Goal: Task Accomplishment & Management: Use online tool/utility

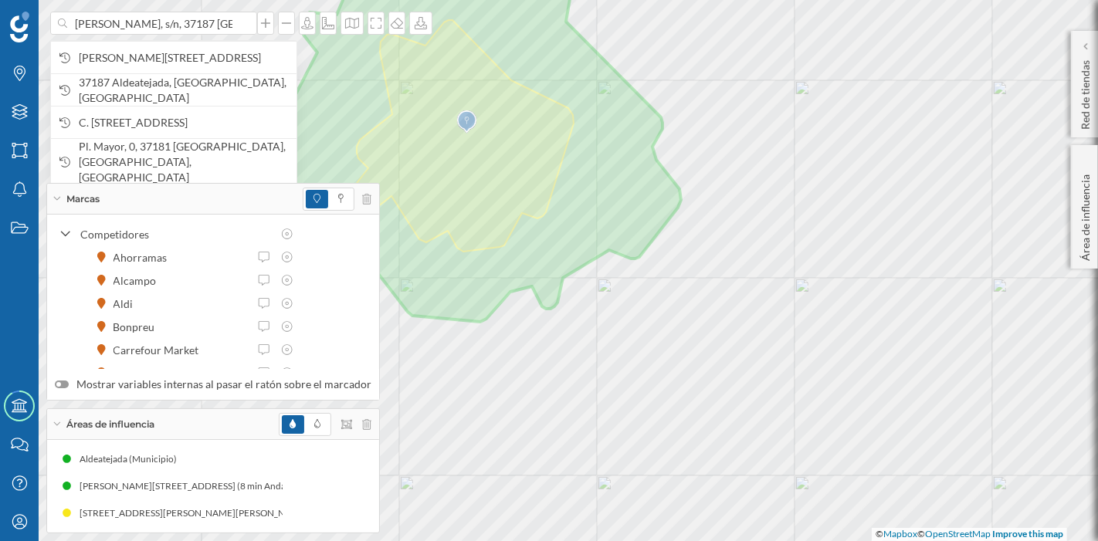
scroll to position [0, 42]
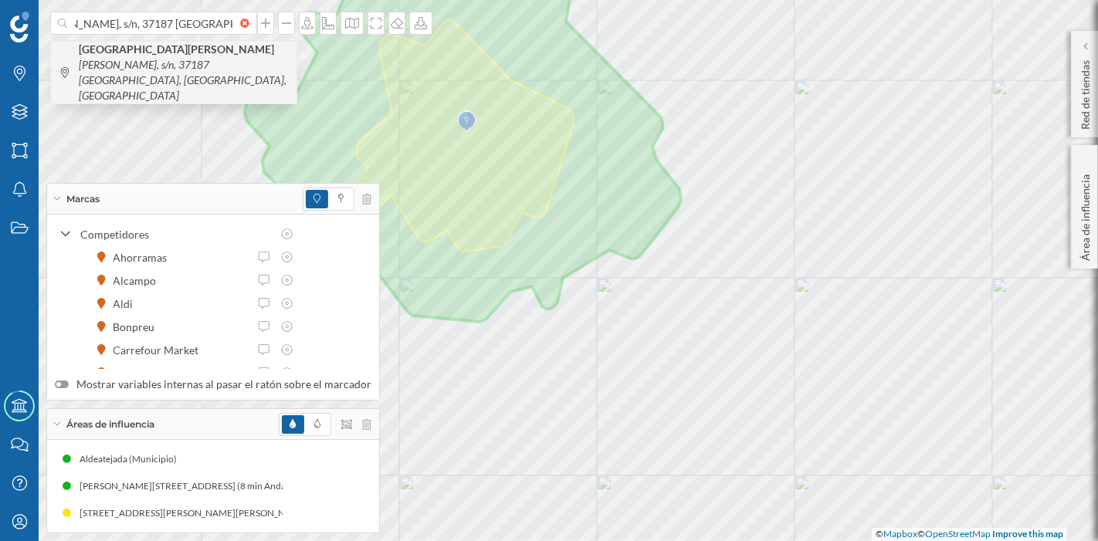
type input "[PERSON_NAME], s/n, 37187 [GEOGRAPHIC_DATA], [GEOGRAPHIC_DATA]"
click at [147, 65] on icon "[PERSON_NAME], s/n, 37187 [GEOGRAPHIC_DATA], [GEOGRAPHIC_DATA], [GEOGRAPHIC_DAT…" at bounding box center [183, 80] width 208 height 44
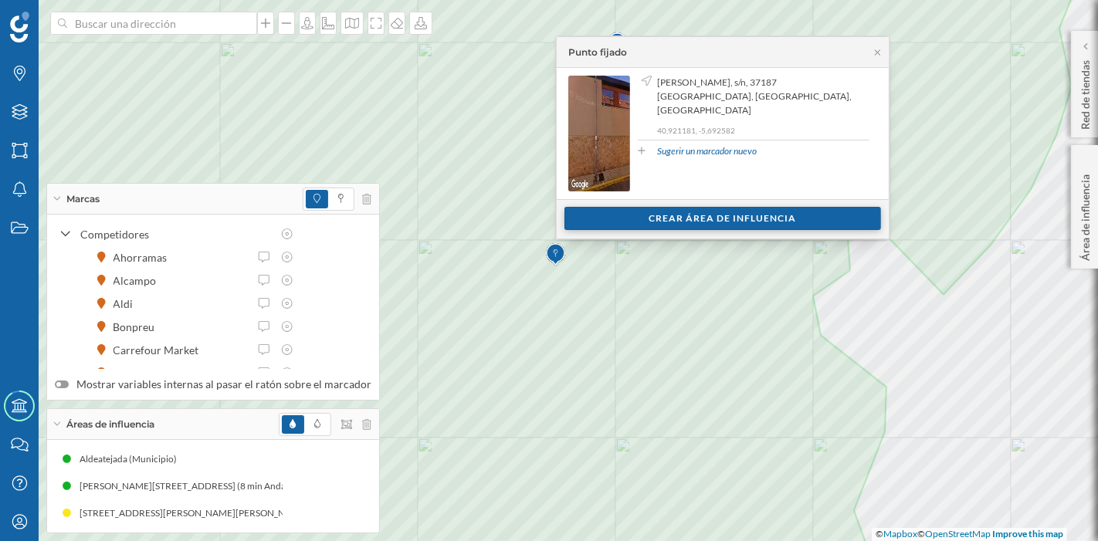
click at [775, 219] on div "Crear área de influencia" at bounding box center [722, 218] width 317 height 23
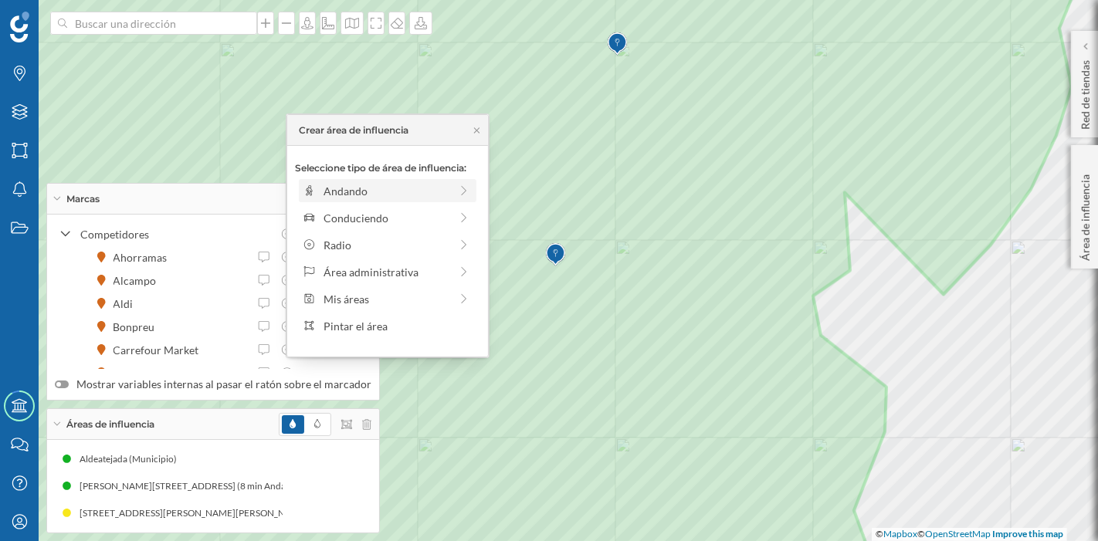
click at [369, 189] on div "Andando" at bounding box center [387, 191] width 126 height 16
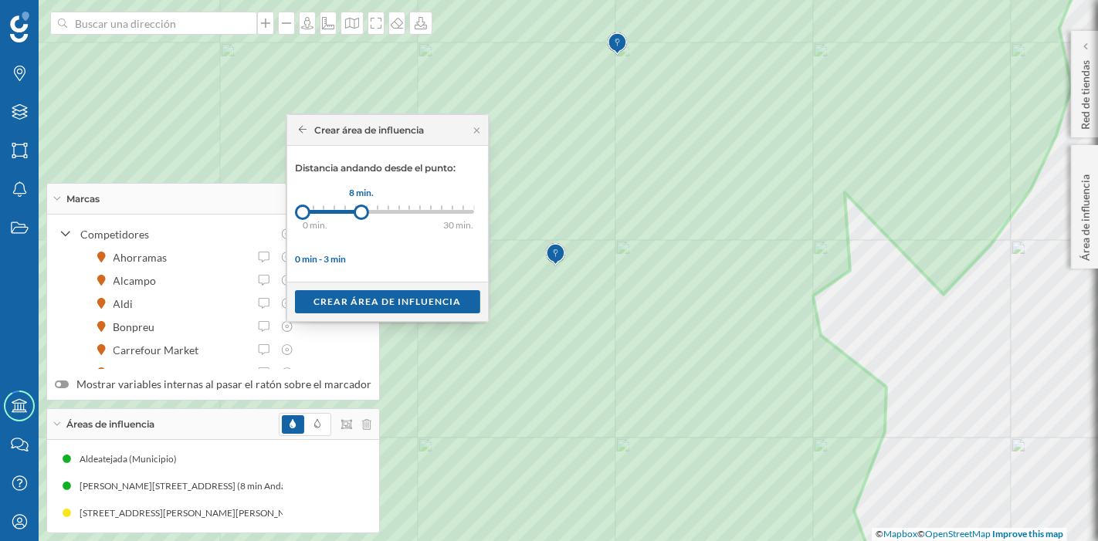
drag, startPoint x: 316, startPoint y: 212, endPoint x: 361, endPoint y: 212, distance: 45.6
click at [361, 212] on div at bounding box center [361, 212] width 15 height 15
click at [390, 296] on div "Crear área de influencia" at bounding box center [387, 301] width 185 height 23
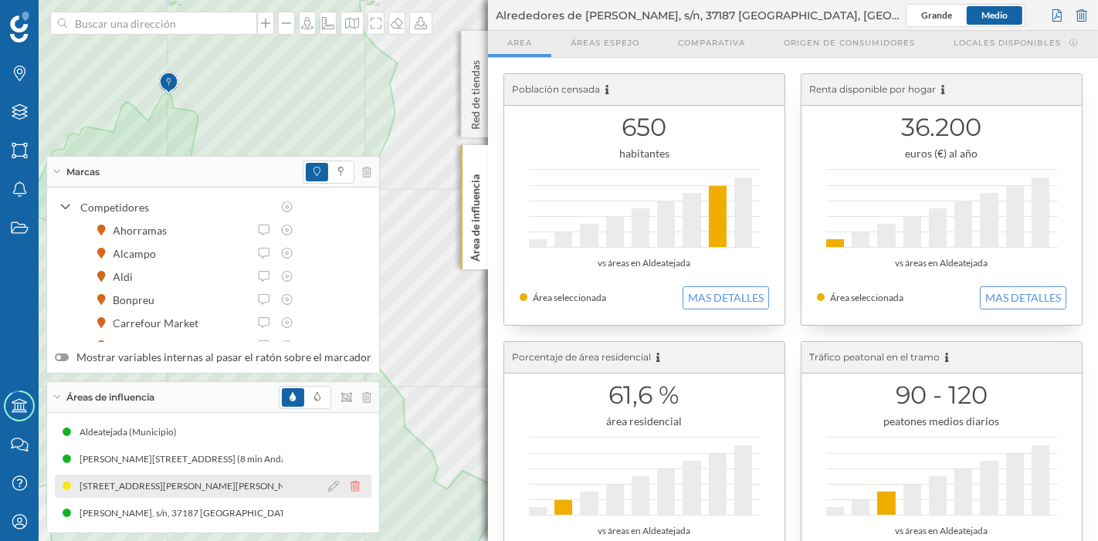
click at [351, 490] on icon at bounding box center [355, 486] width 9 height 11
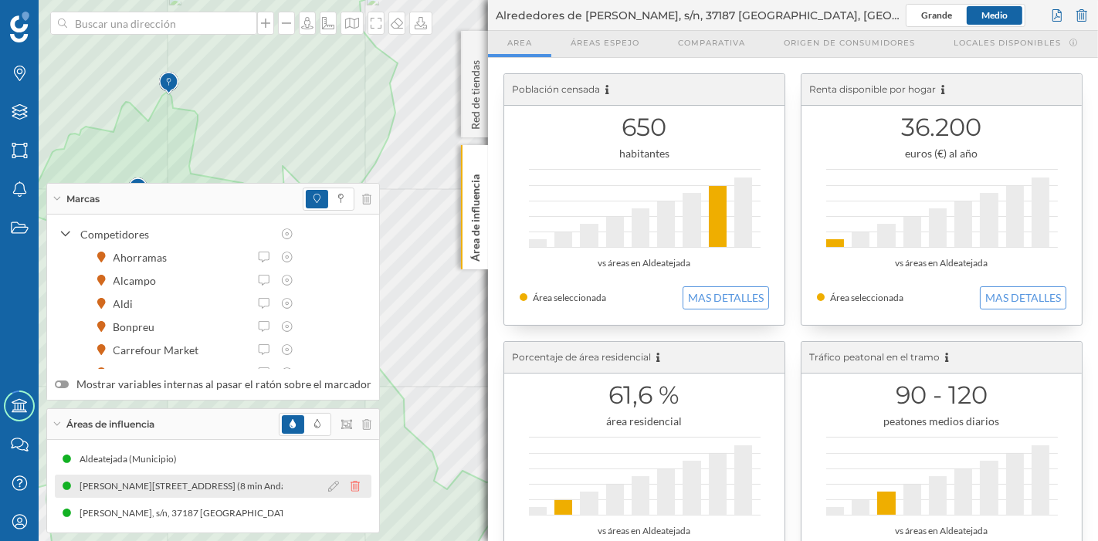
click at [352, 488] on icon at bounding box center [355, 486] width 9 height 11
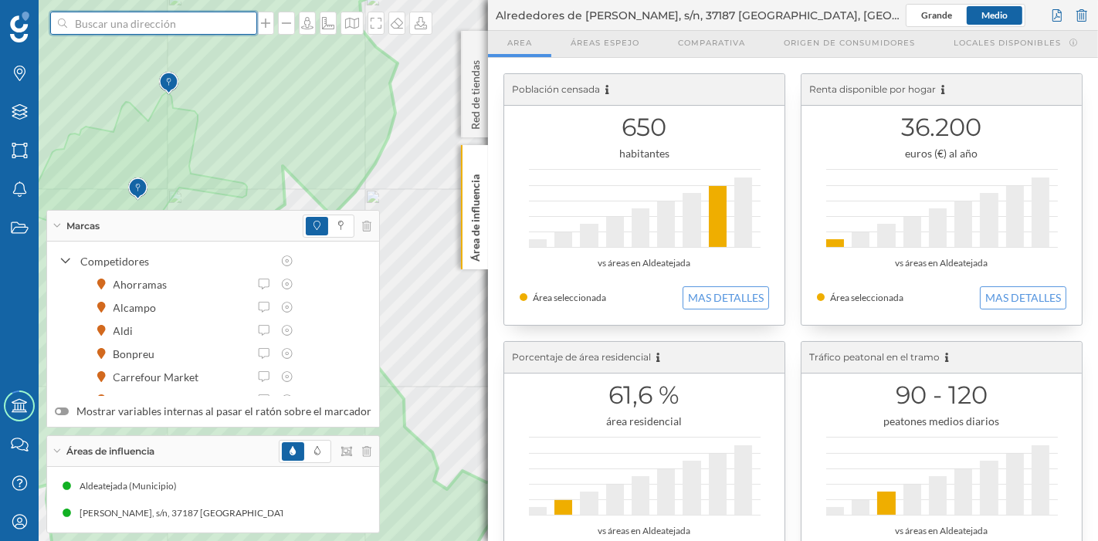
click at [137, 34] on input at bounding box center [153, 23] width 173 height 23
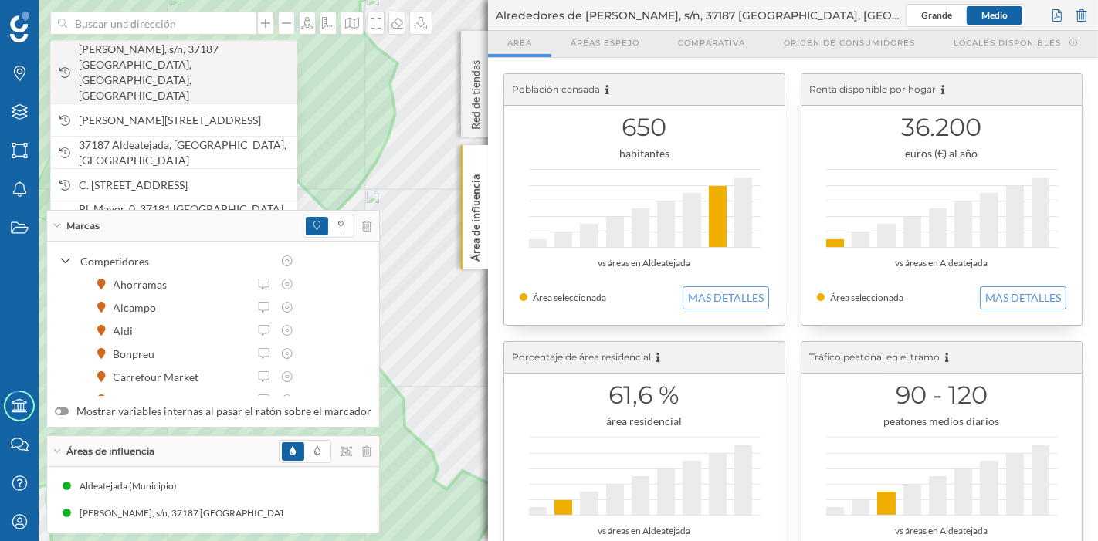
click at [147, 46] on span "[PERSON_NAME], s/n, 37187 [GEOGRAPHIC_DATA], [GEOGRAPHIC_DATA], [GEOGRAPHIC_DAT…" at bounding box center [184, 73] width 210 height 62
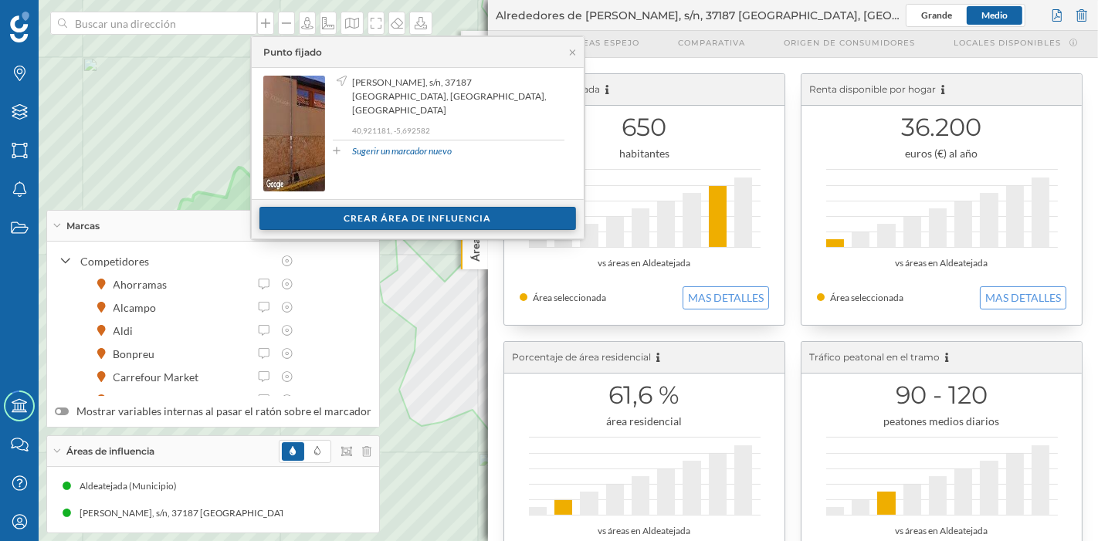
click at [321, 211] on div "Crear área de influencia" at bounding box center [417, 218] width 317 height 23
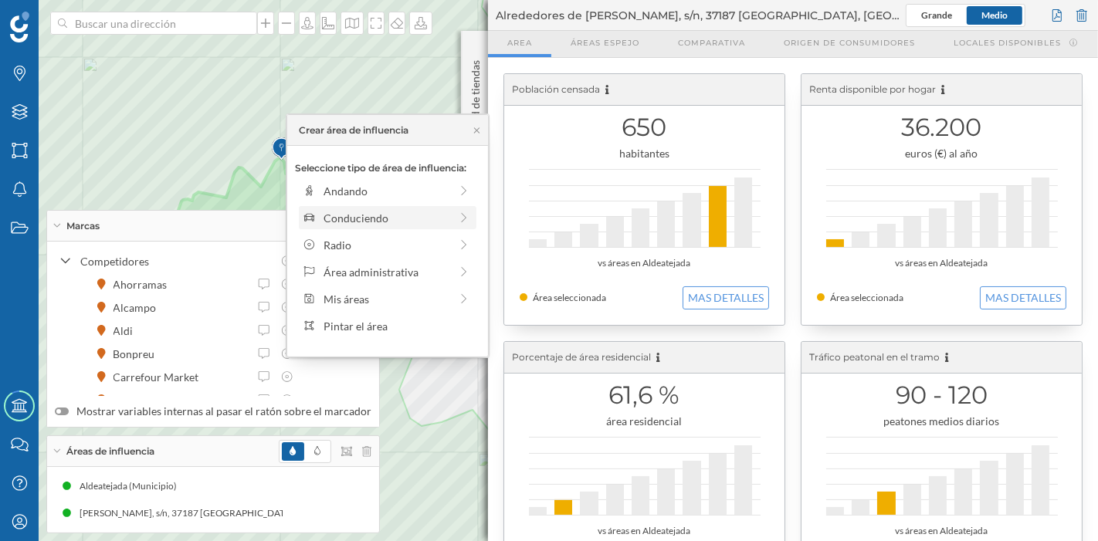
click at [337, 224] on div "Conduciendo" at bounding box center [387, 218] width 126 height 16
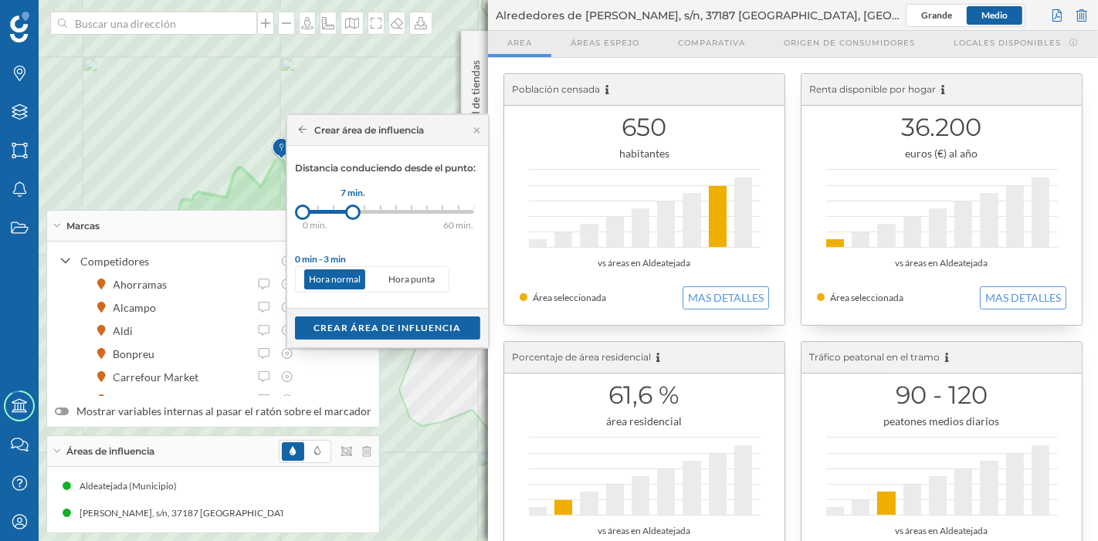
drag, startPoint x: 317, startPoint y: 215, endPoint x: 353, endPoint y: 219, distance: 35.8
click at [353, 219] on div at bounding box center [352, 212] width 15 height 15
click at [384, 332] on div "Crear área de influencia" at bounding box center [387, 327] width 185 height 23
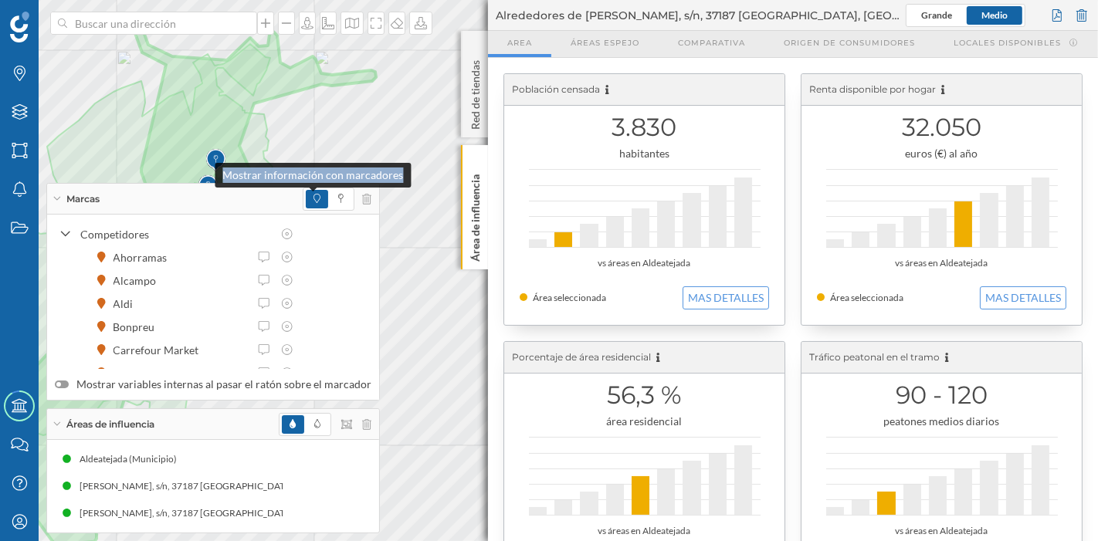
drag, startPoint x: 300, startPoint y: 171, endPoint x: 311, endPoint y: 195, distance: 26.3
click at [311, 195] on div "Marcas Capas Áreas Notificaciones Estados Academy Contacta con nosotros Centro …" at bounding box center [549, 270] width 1098 height 541
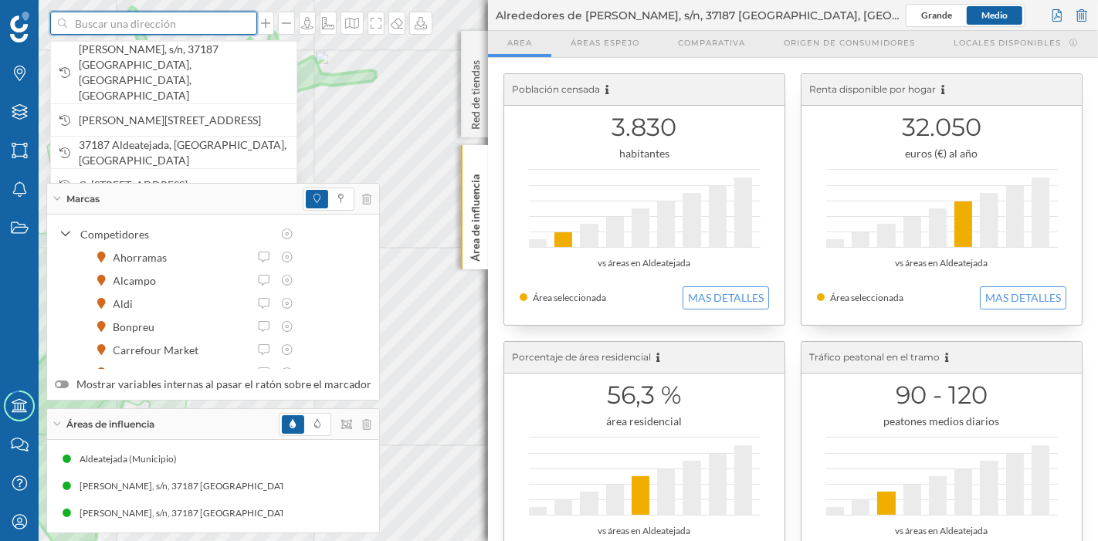
click at [107, 27] on input at bounding box center [153, 23] width 173 height 23
click at [211, 25] on input at bounding box center [153, 23] width 173 height 23
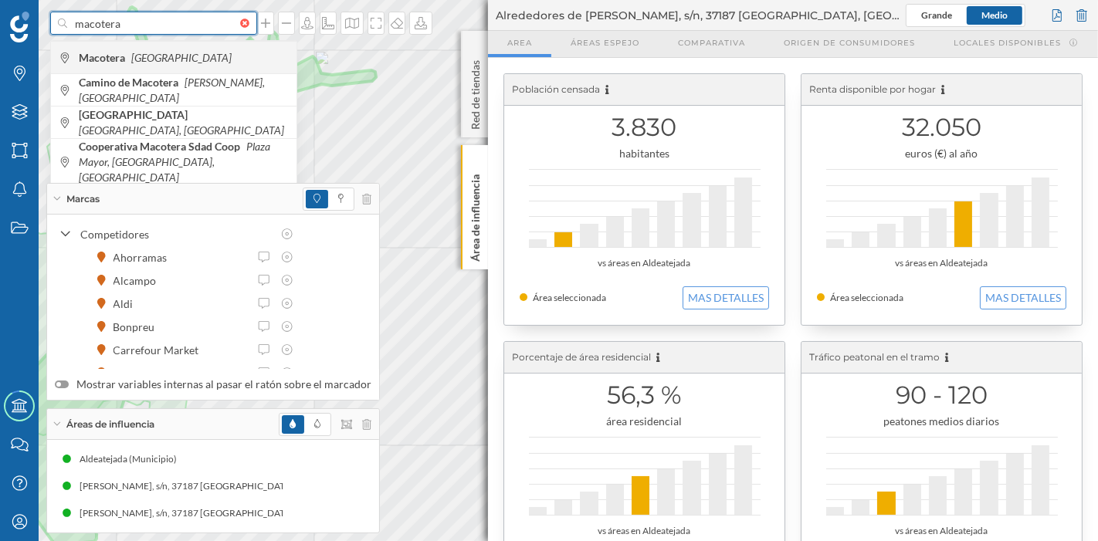
type input "macotera"
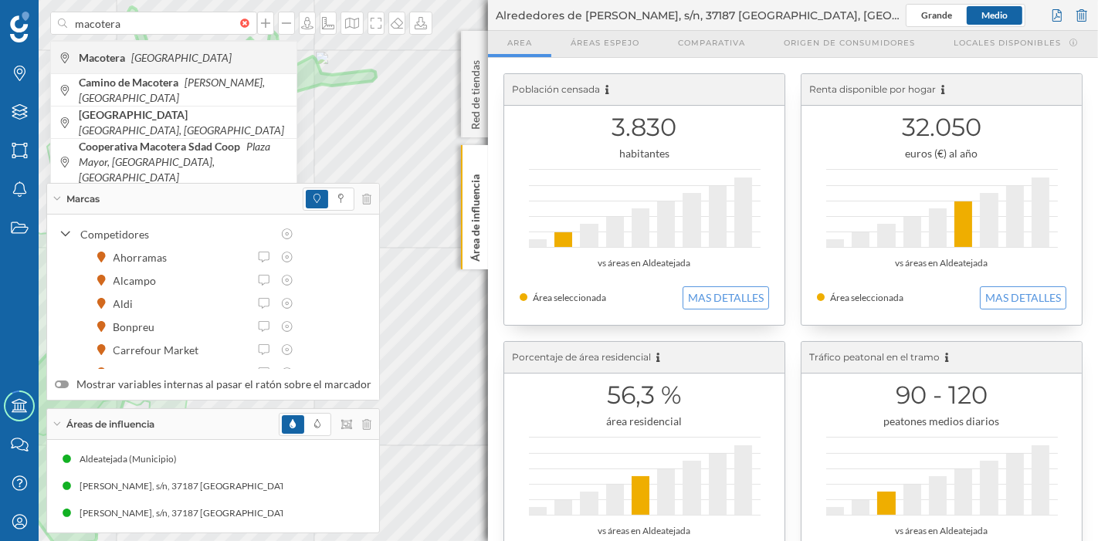
click at [124, 51] on b "Macotera" at bounding box center [104, 57] width 50 height 13
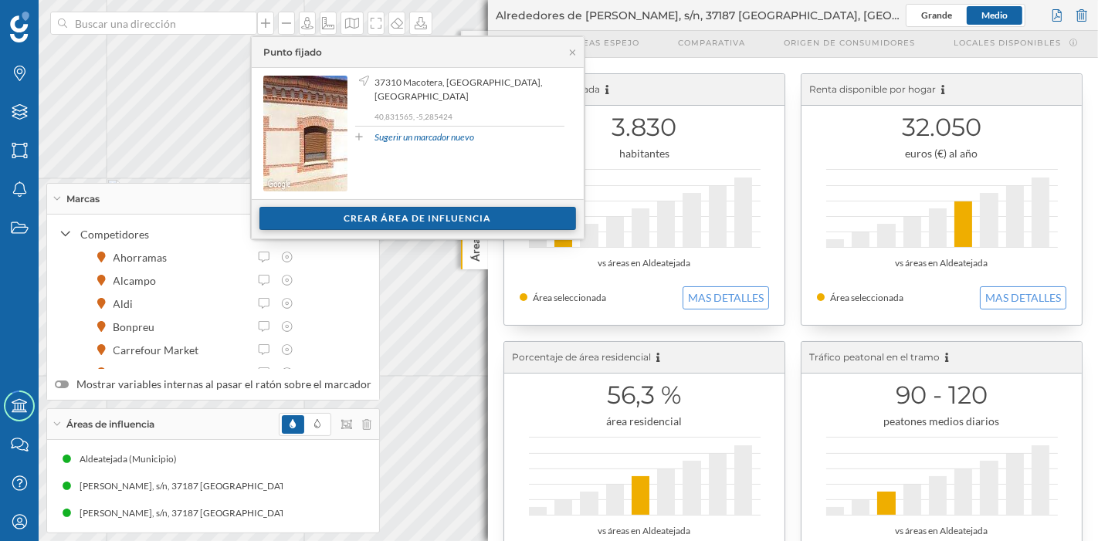
click at [392, 215] on div "Crear área de influencia" at bounding box center [417, 218] width 317 height 23
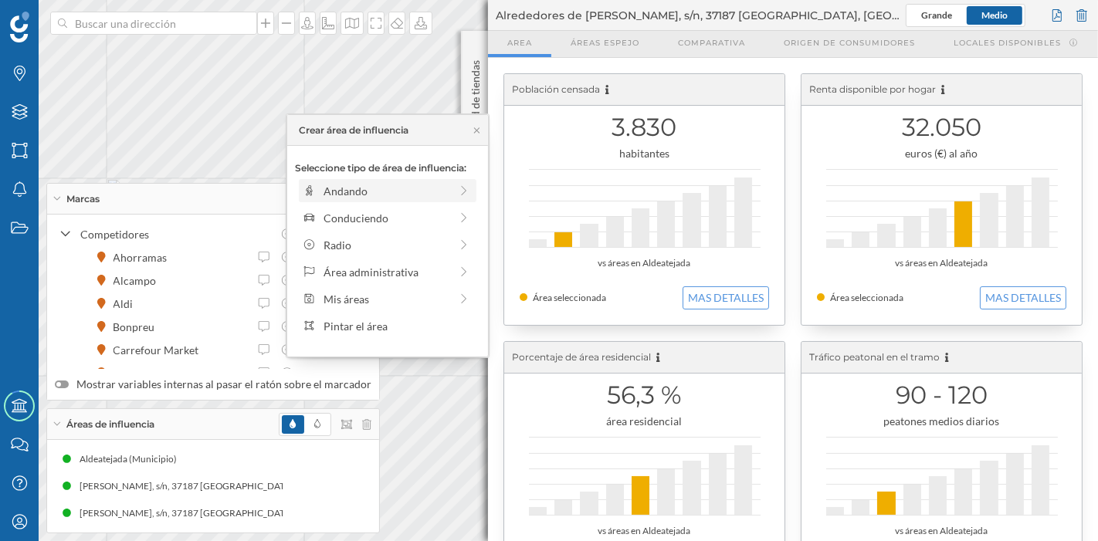
click at [342, 194] on div "Andando" at bounding box center [387, 191] width 126 height 16
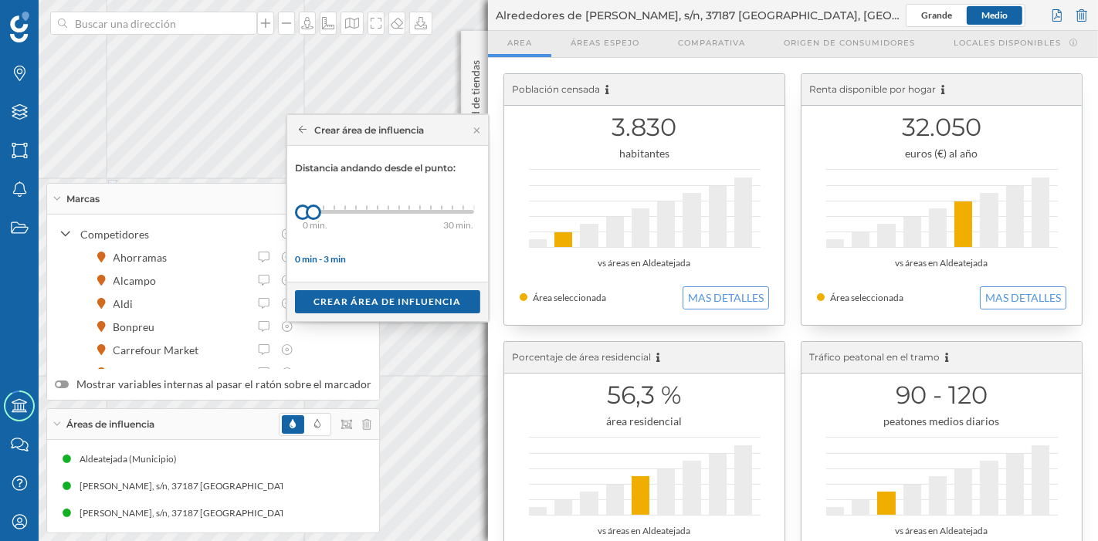
click at [300, 135] on div "Crear área de influencia" at bounding box center [362, 131] width 126 height 14
click at [300, 128] on icon at bounding box center [303, 130] width 8 height 8
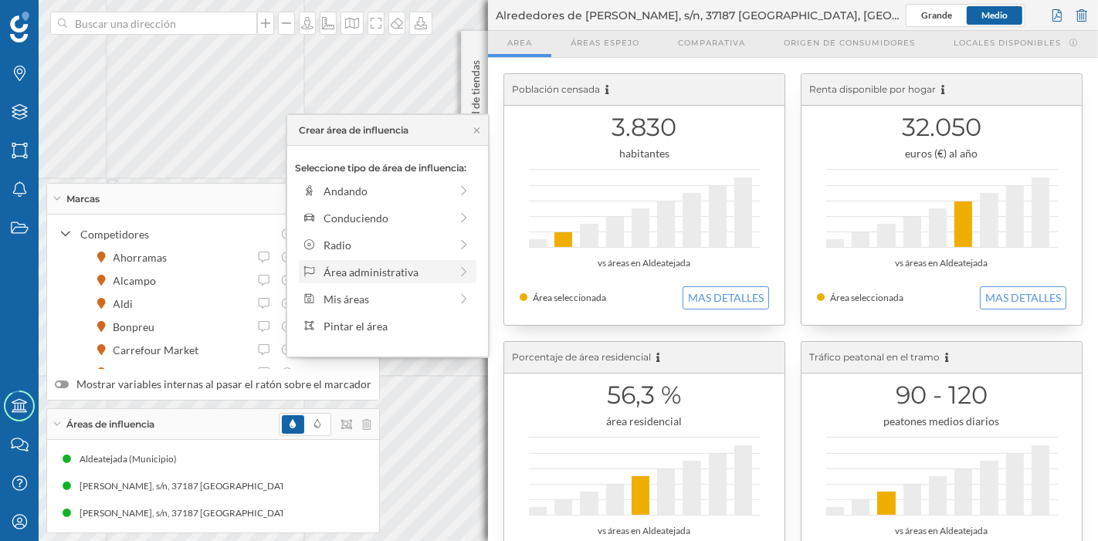
click at [357, 266] on div "Área administrativa" at bounding box center [387, 272] width 126 height 16
click at [365, 237] on div "Municipio" at bounding box center [400, 245] width 152 height 16
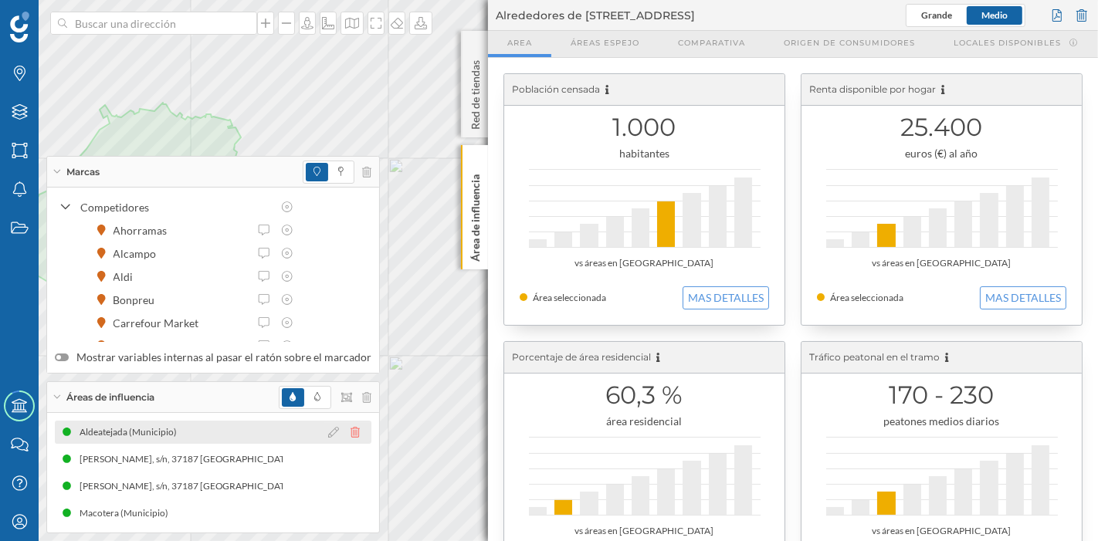
click at [351, 436] on icon at bounding box center [355, 432] width 9 height 11
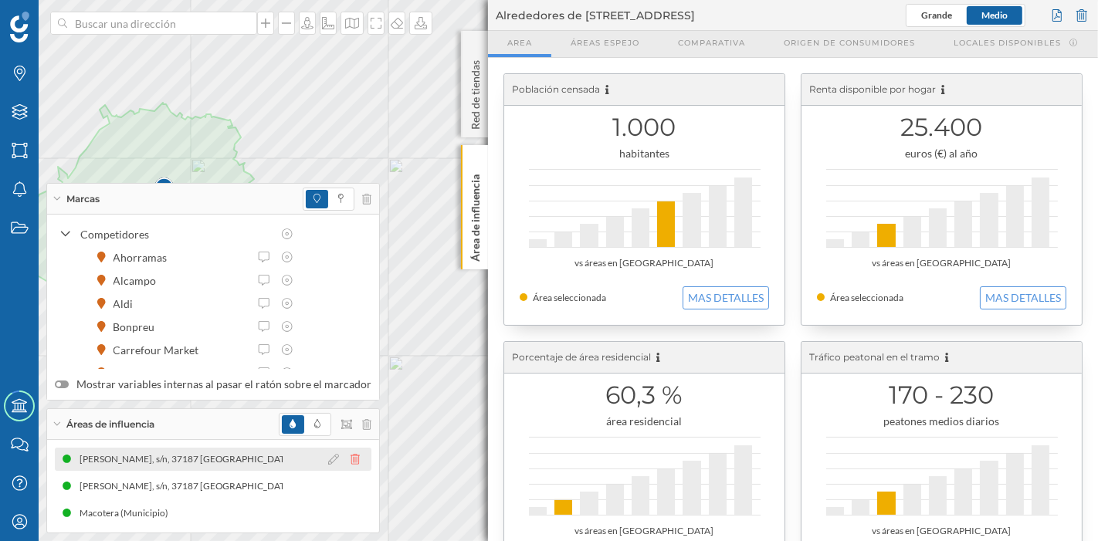
click at [351, 456] on icon at bounding box center [355, 459] width 9 height 11
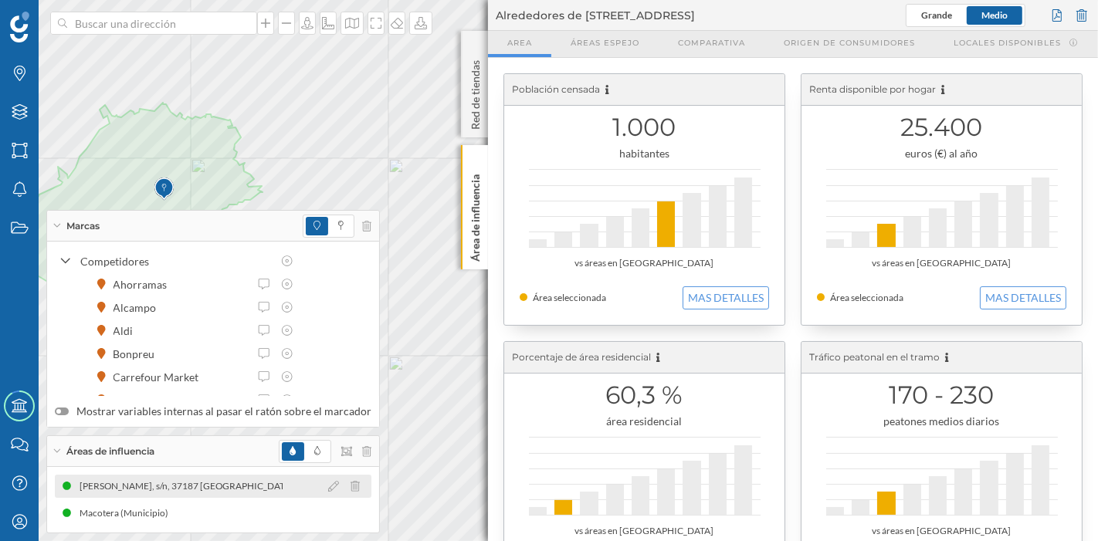
click at [351, 483] on icon at bounding box center [355, 486] width 9 height 11
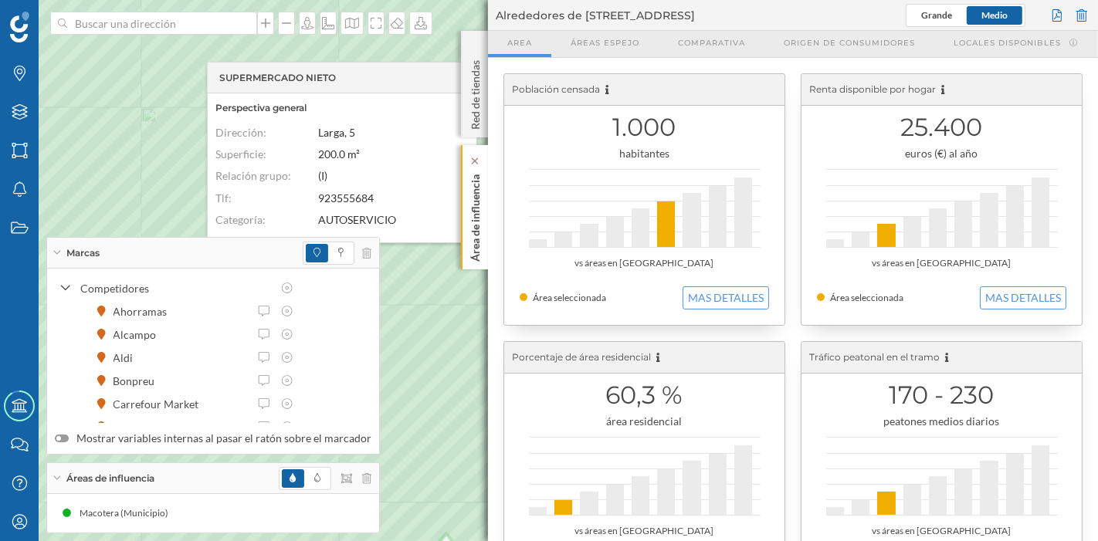
click at [475, 219] on p "Área de influencia" at bounding box center [475, 214] width 15 height 93
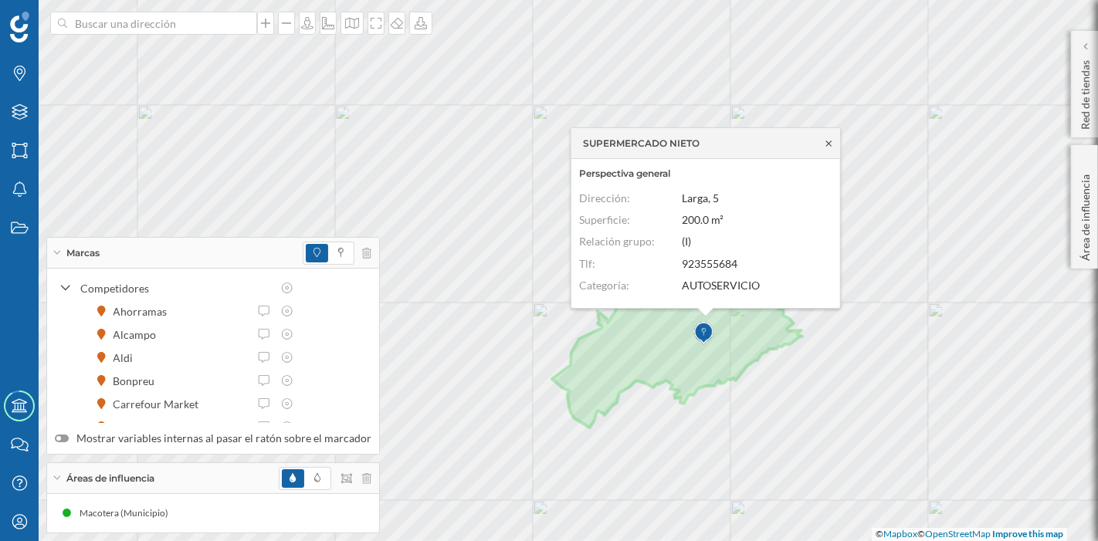
click at [827, 142] on icon at bounding box center [828, 143] width 5 height 5
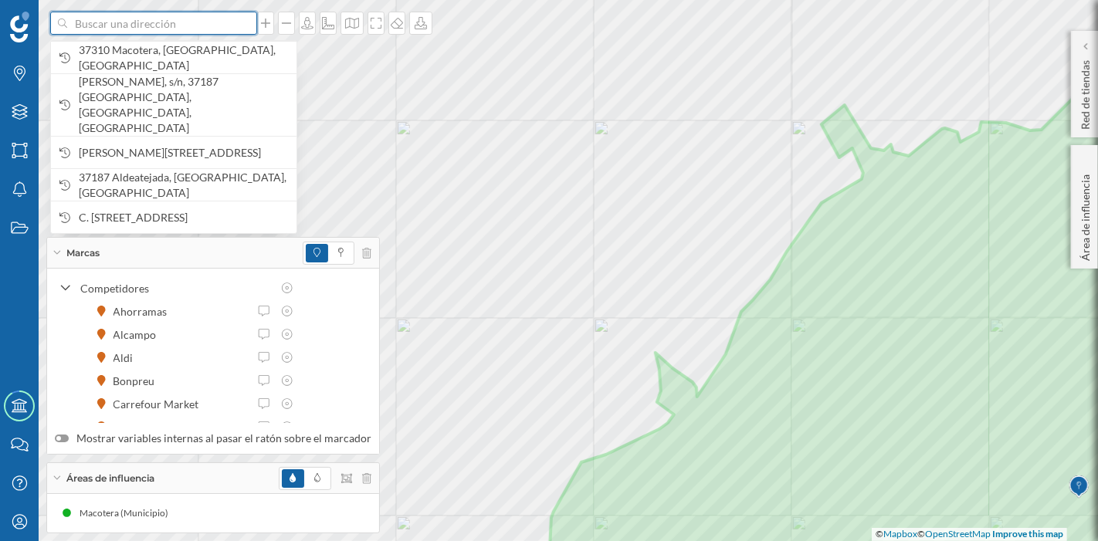
click at [187, 23] on input at bounding box center [153, 23] width 173 height 23
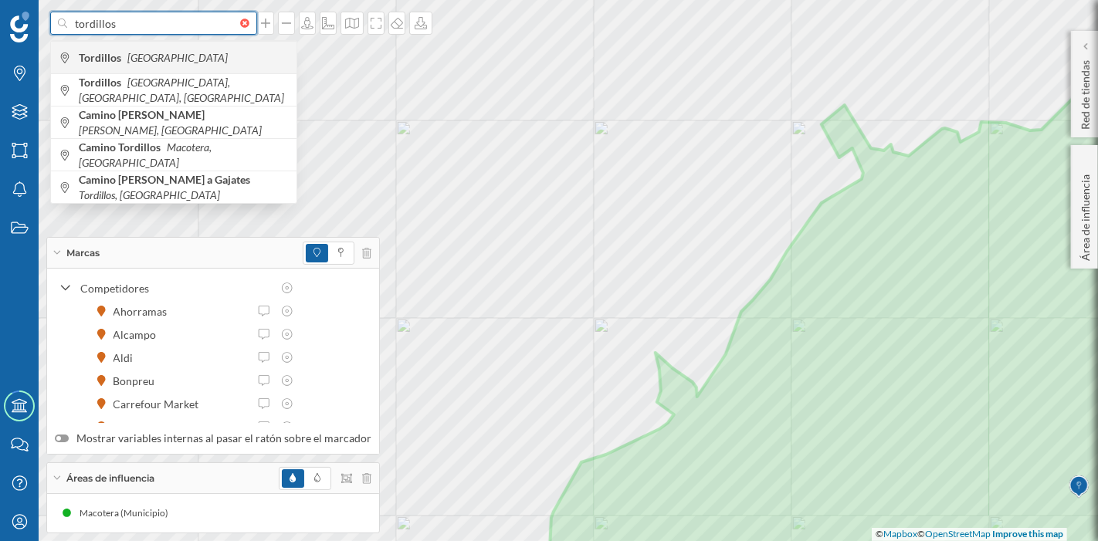
type input "tordillos"
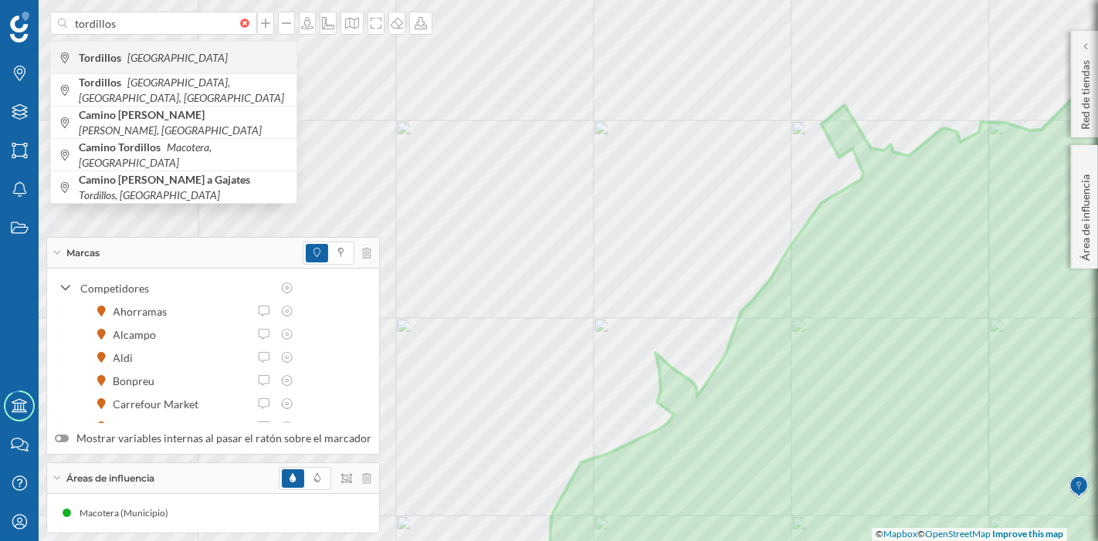
click at [145, 51] on icon "[GEOGRAPHIC_DATA]" at bounding box center [177, 57] width 100 height 13
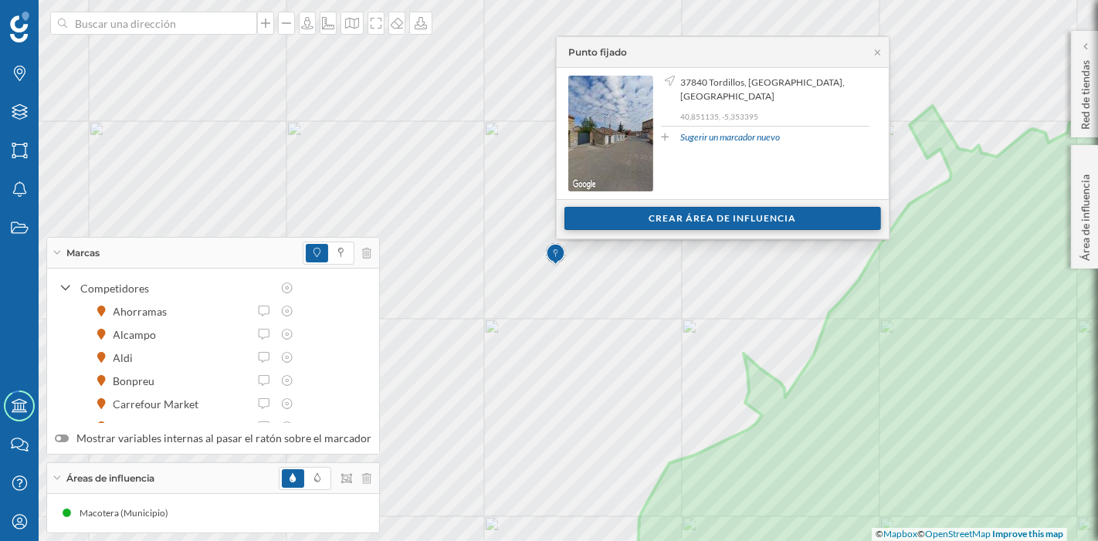
click at [675, 225] on div "Crear área de influencia" at bounding box center [722, 218] width 317 height 23
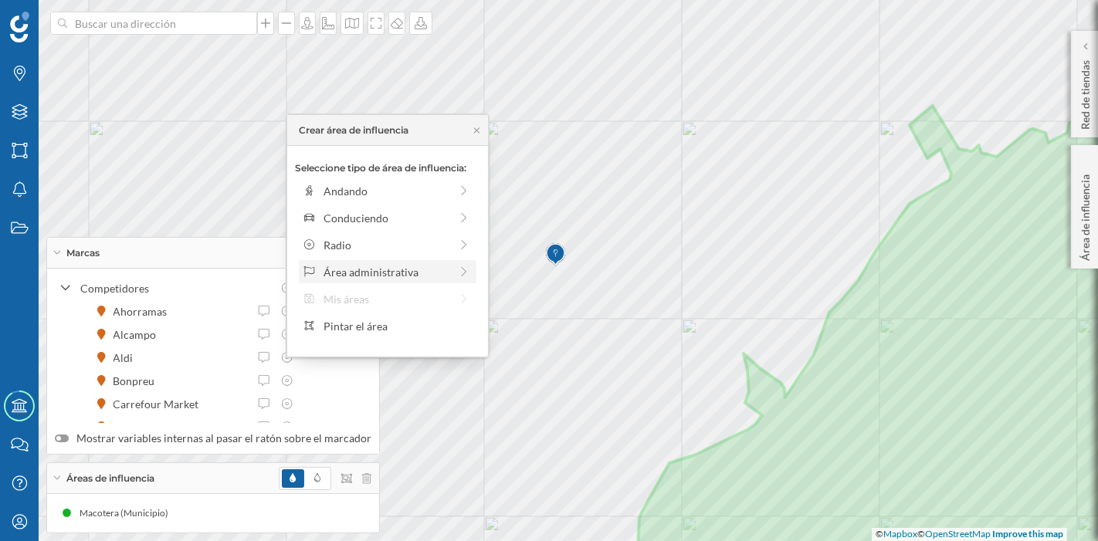
click at [388, 275] on div "Área administrativa" at bounding box center [387, 272] width 126 height 16
click at [367, 247] on div "Municipio" at bounding box center [400, 245] width 152 height 16
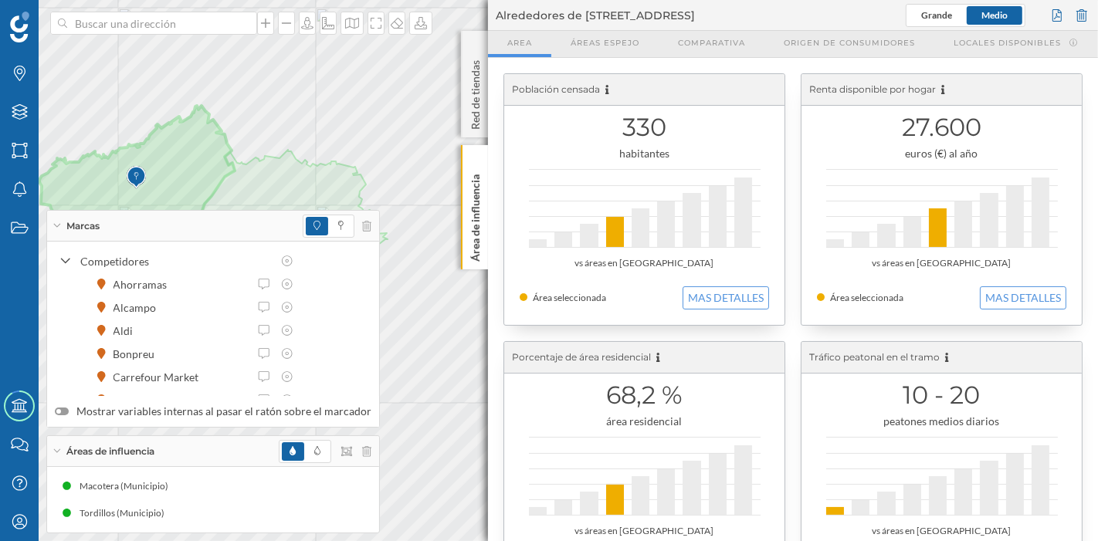
click at [478, 231] on p "Área de influencia" at bounding box center [475, 214] width 15 height 93
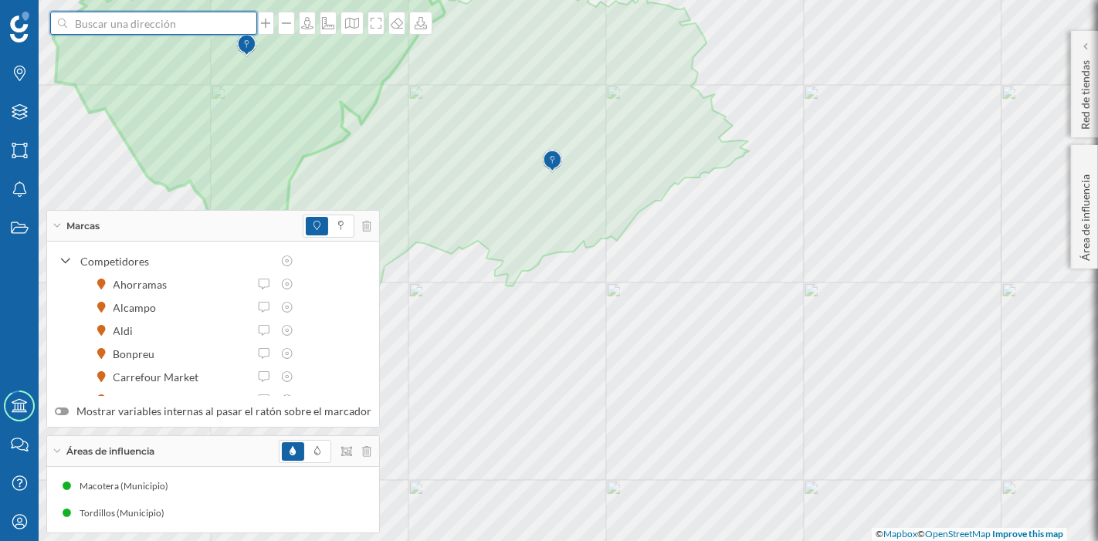
click at [142, 32] on input at bounding box center [153, 23] width 173 height 23
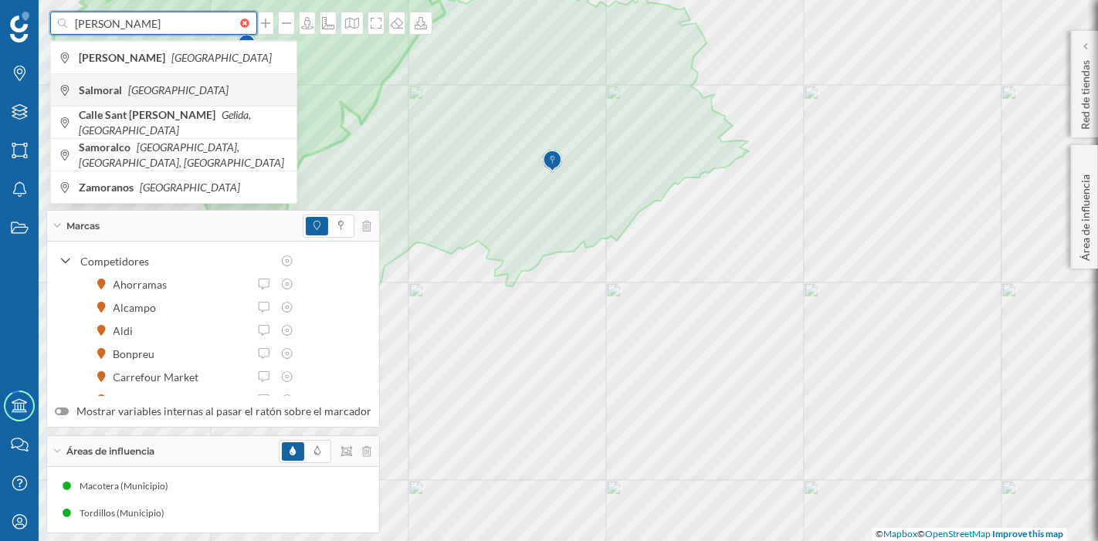
type input "[PERSON_NAME]"
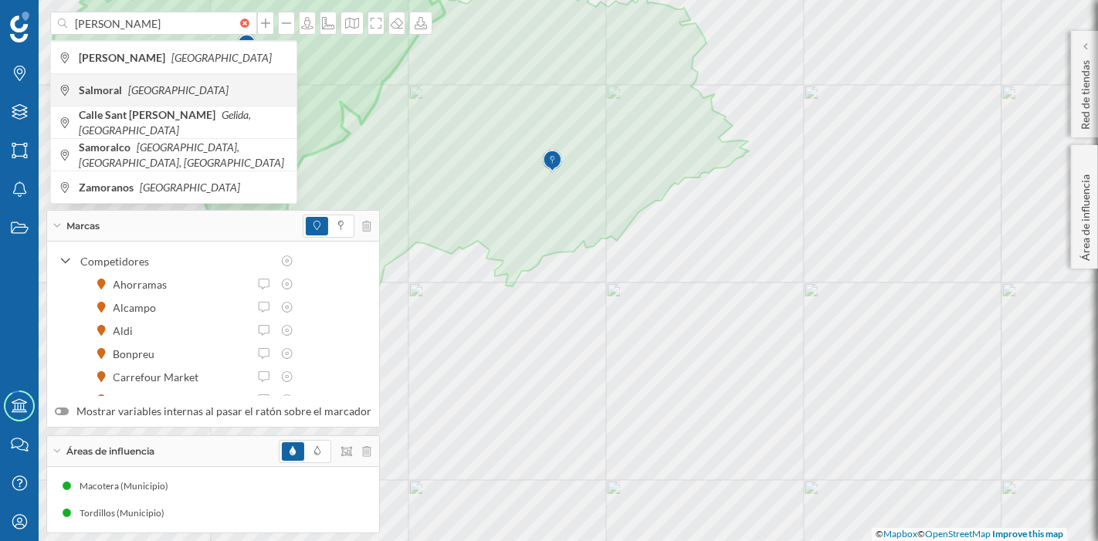
click at [168, 100] on div "Salmoral [GEOGRAPHIC_DATA]" at bounding box center [174, 89] width 246 height 32
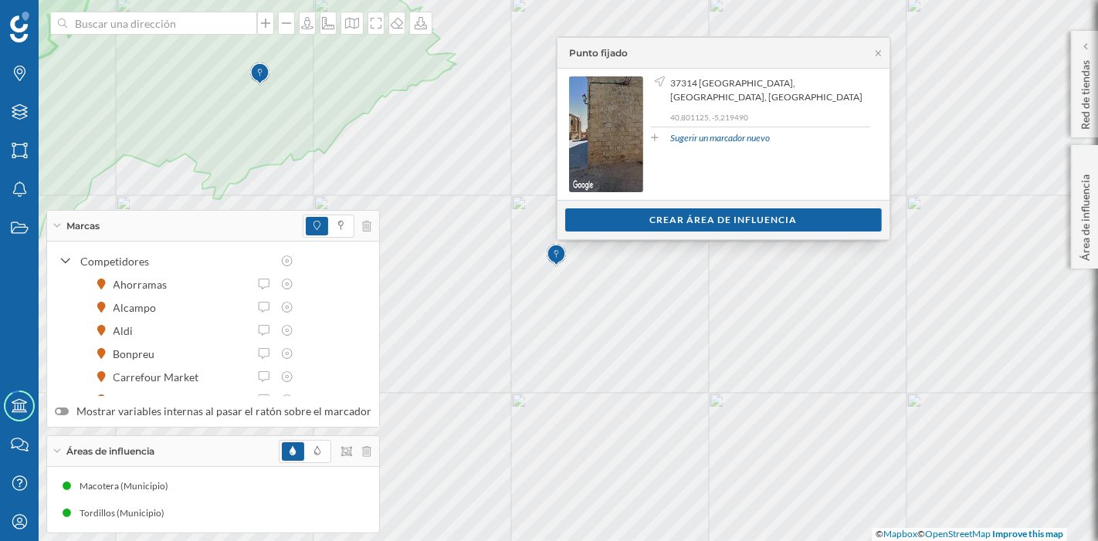
click at [666, 233] on div "Ver clientes Crear área de influencia" at bounding box center [723, 219] width 332 height 39
click at [666, 225] on div "Crear área de influencia" at bounding box center [723, 219] width 317 height 23
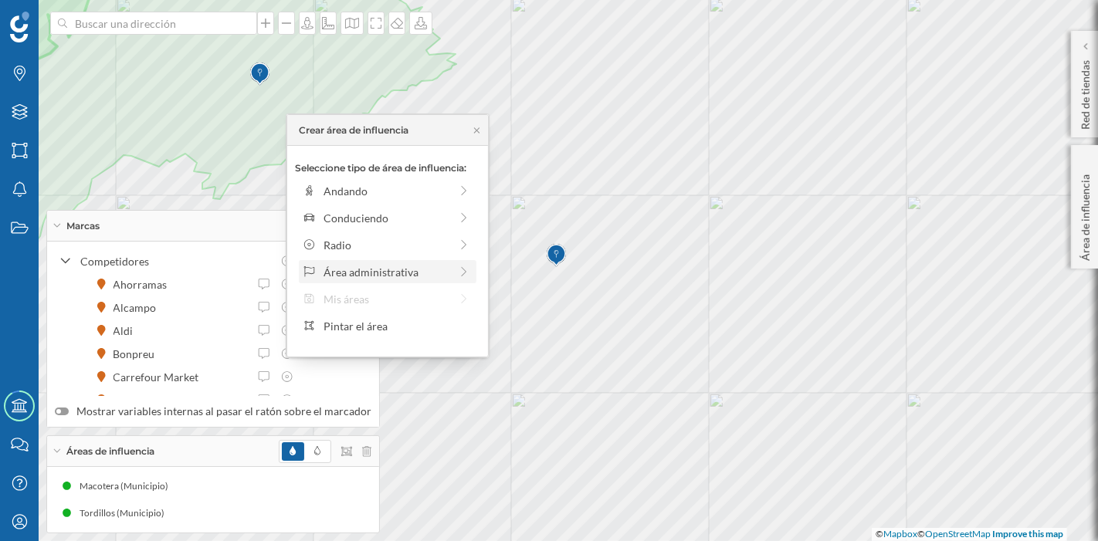
click at [371, 267] on div "Área administrativa" at bounding box center [387, 272] width 126 height 16
click at [356, 244] on div "Municipio" at bounding box center [400, 245] width 152 height 16
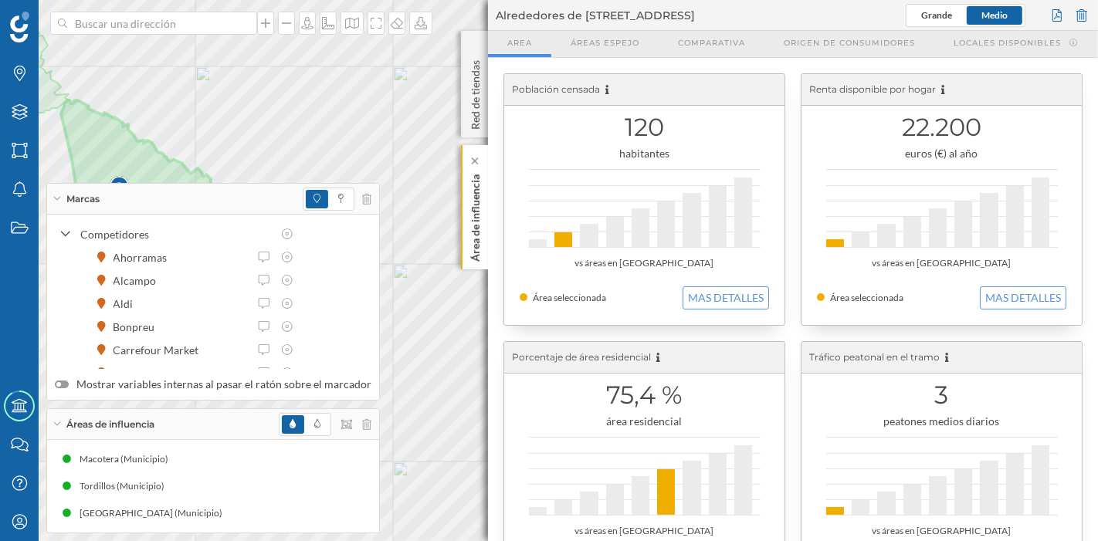
click at [482, 252] on div "Área de influencia" at bounding box center [474, 207] width 27 height 124
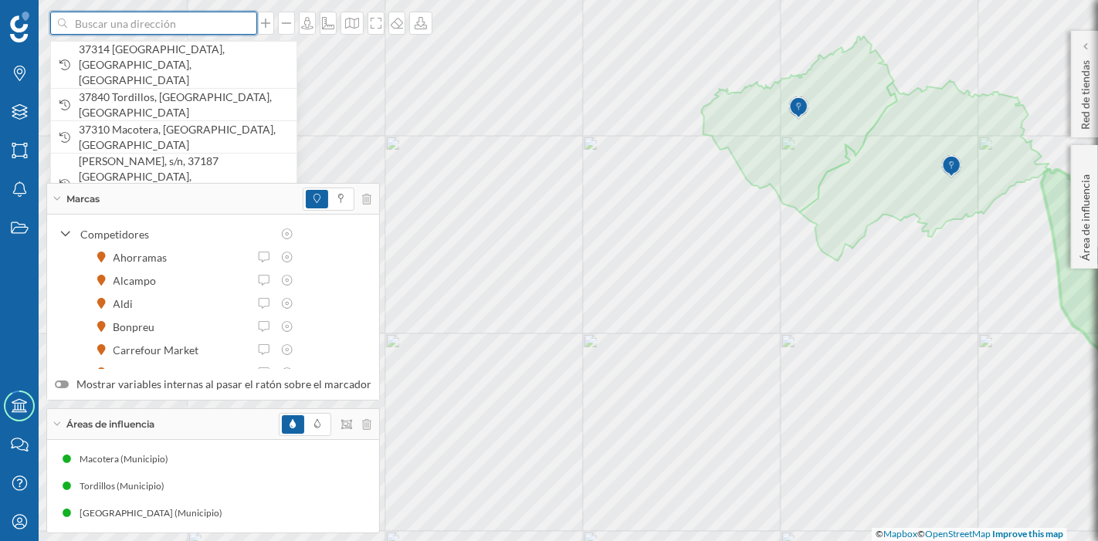
click at [140, 23] on input at bounding box center [153, 23] width 173 height 23
paste input "40.83074750765553, -5.285075612141477"
type input "40.83074750765553, -5.285075612141477"
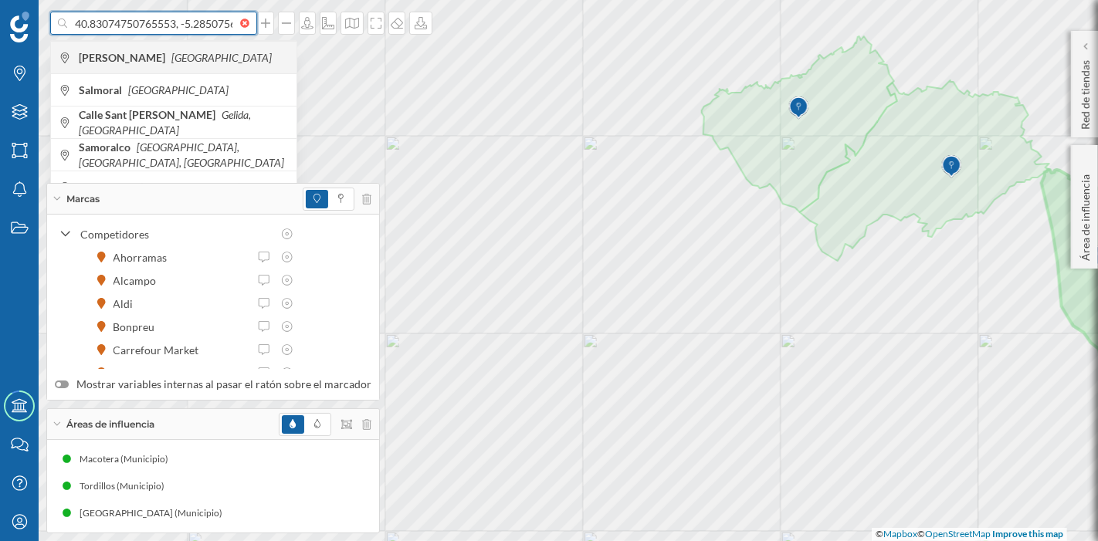
scroll to position [0, 52]
click at [252, 24] on div at bounding box center [248, 23] width 17 height 9
click at [240, 24] on input "40.83074750765553, -5.285075612141477" at bounding box center [153, 23] width 173 height 23
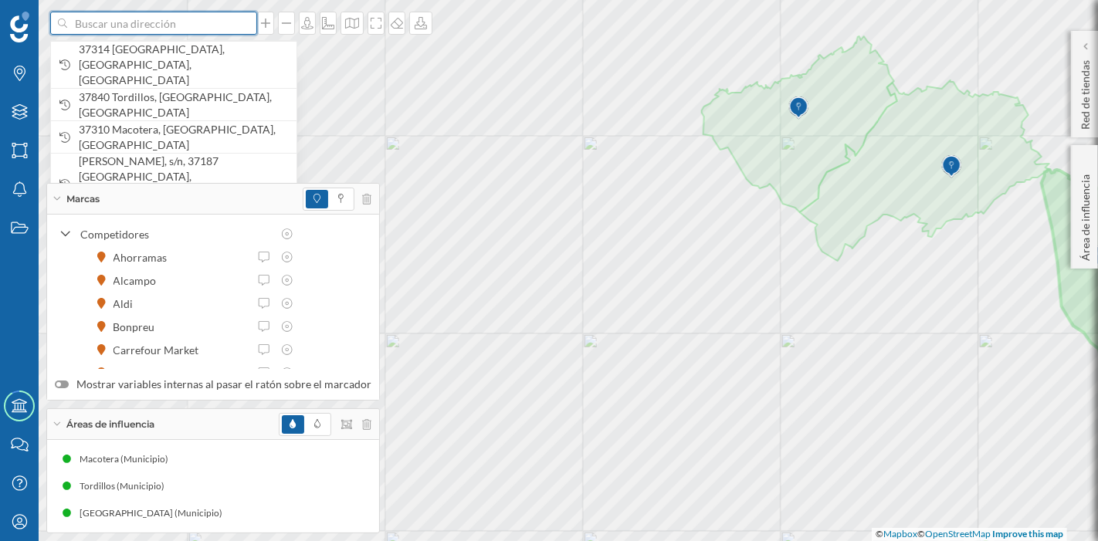
scroll to position [0, 0]
paste input "Pl. [STREET_ADDRESS]"
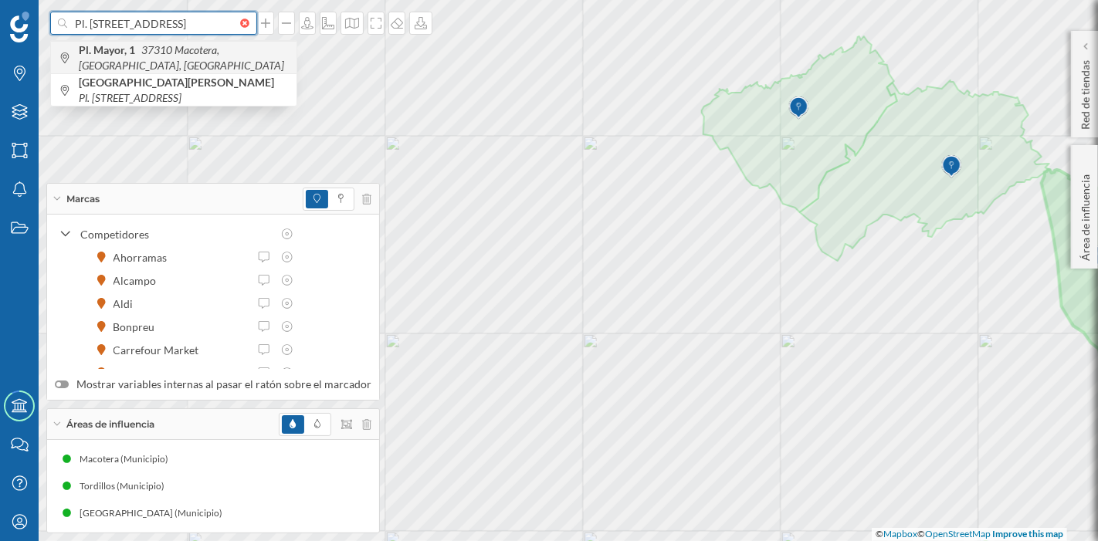
type input "Pl. [STREET_ADDRESS]"
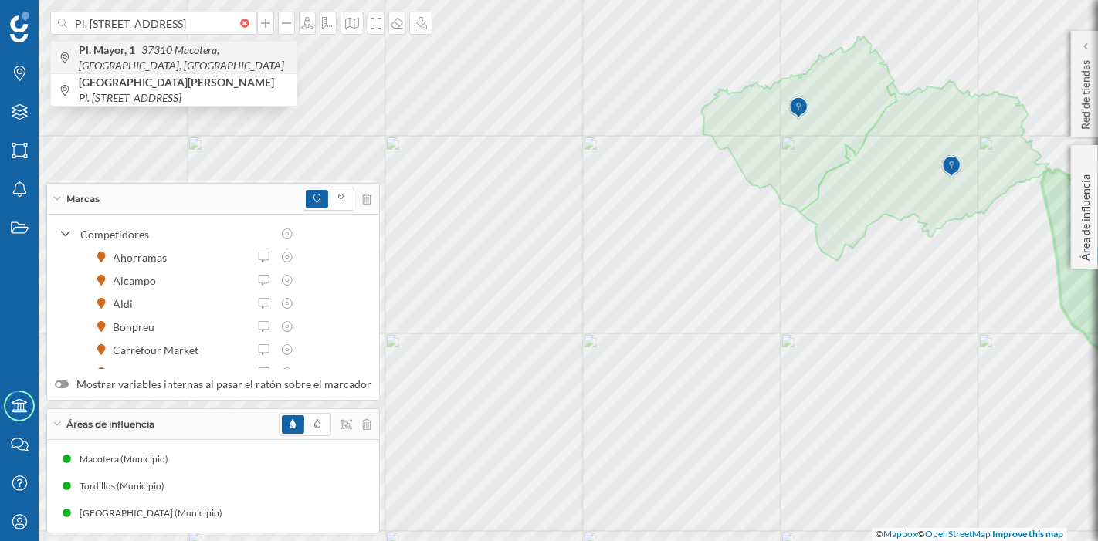
click at [169, 66] on span "Pl. [STREET_ADDRESS]" at bounding box center [184, 57] width 210 height 31
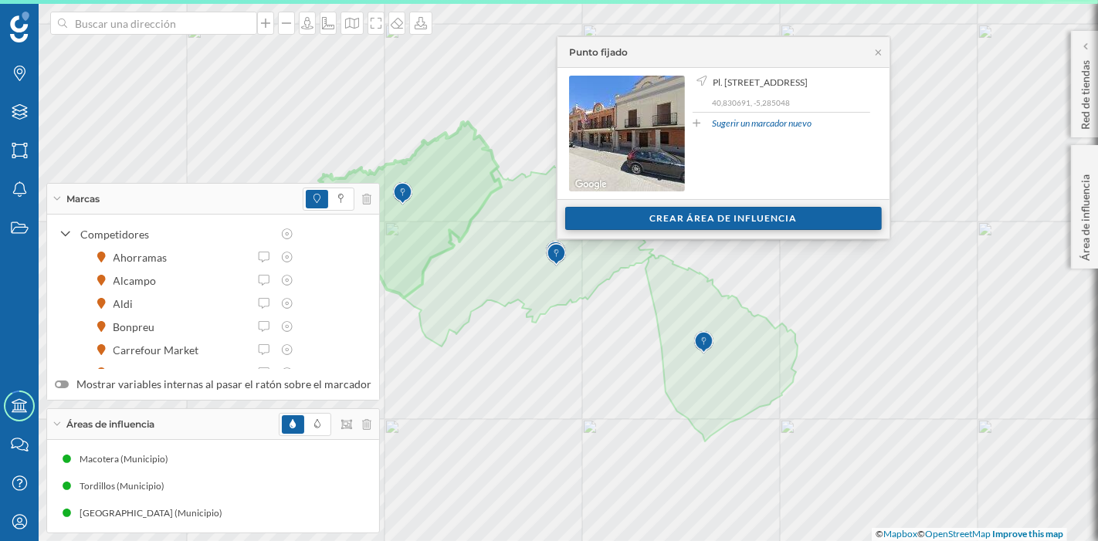
click at [652, 215] on div "Crear área de influencia" at bounding box center [723, 218] width 317 height 23
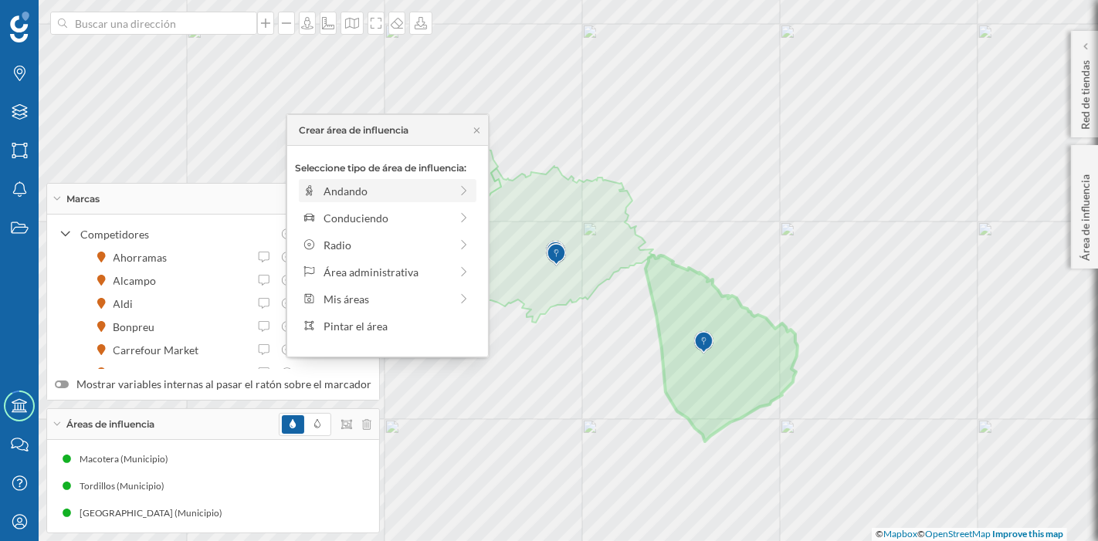
click at [423, 198] on div "Andando" at bounding box center [387, 191] width 126 height 16
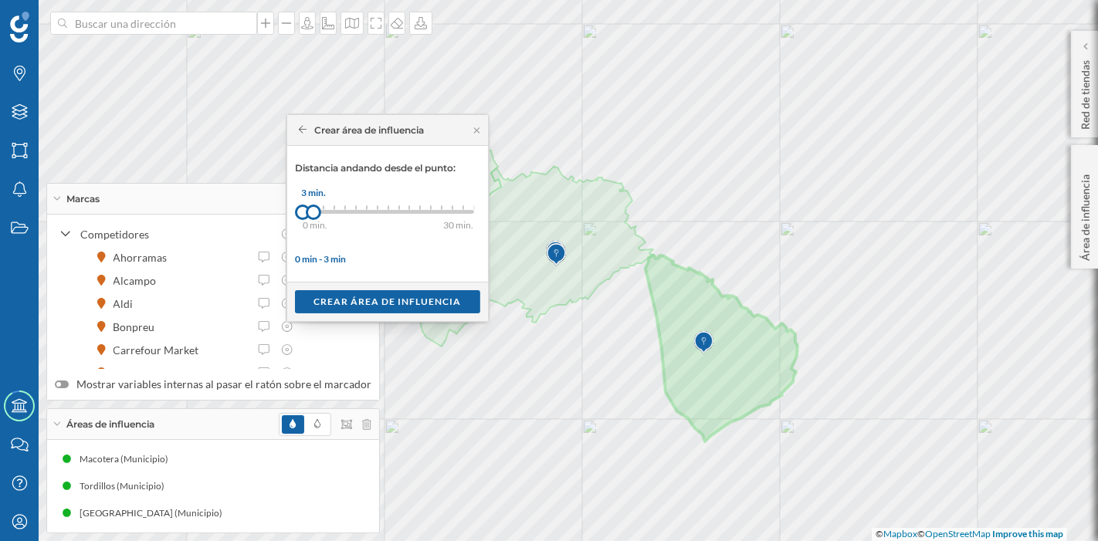
click at [318, 215] on div at bounding box center [313, 212] width 15 height 15
drag, startPoint x: 318, startPoint y: 215, endPoint x: 367, endPoint y: 213, distance: 48.7
click at [367, 213] on div at bounding box center [366, 212] width 15 height 15
click at [374, 301] on div "Crear área de influencia" at bounding box center [387, 301] width 185 height 23
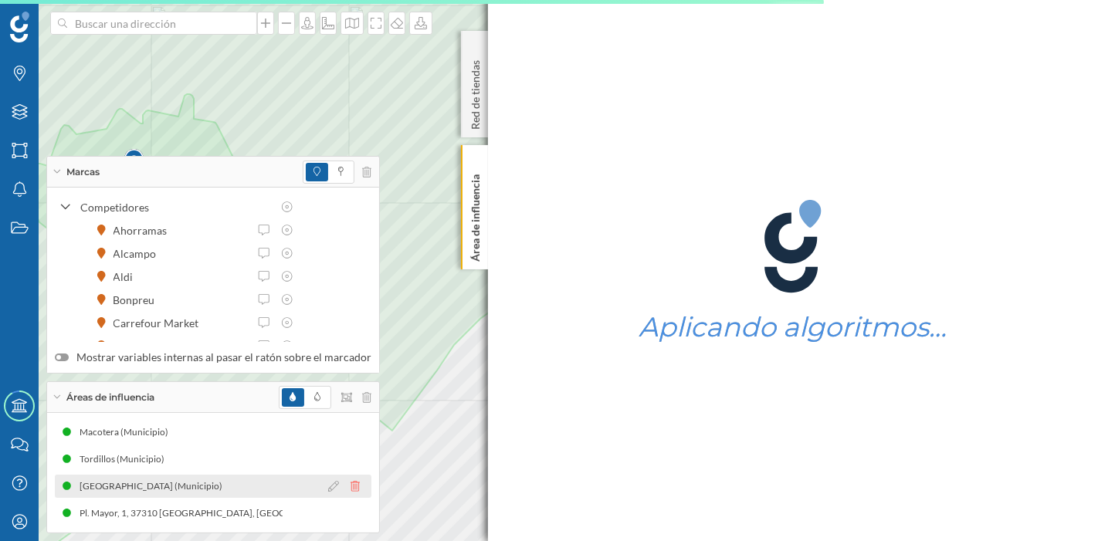
click at [351, 488] on icon at bounding box center [355, 486] width 9 height 11
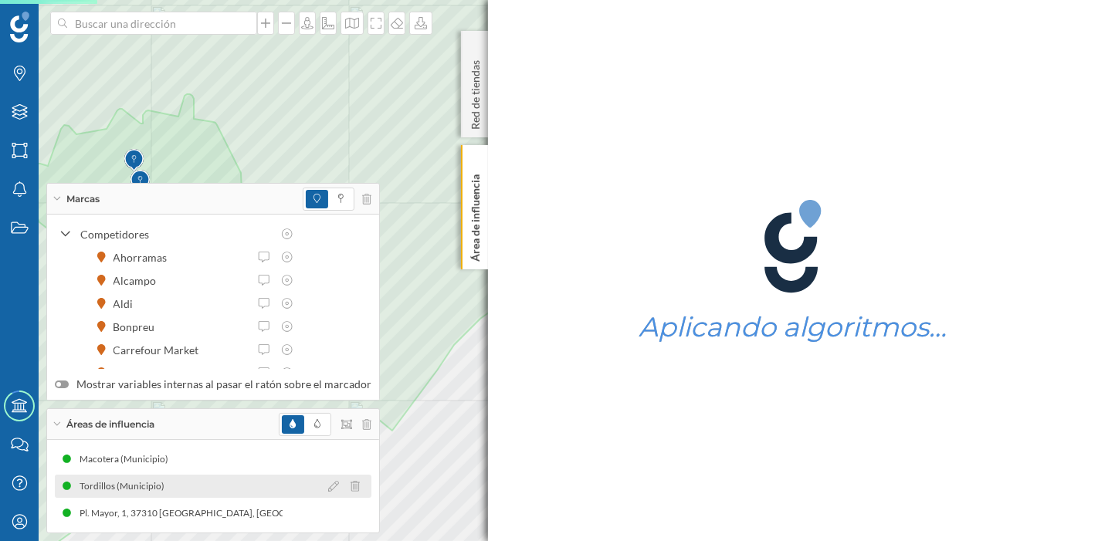
click at [353, 488] on icon at bounding box center [355, 486] width 9 height 11
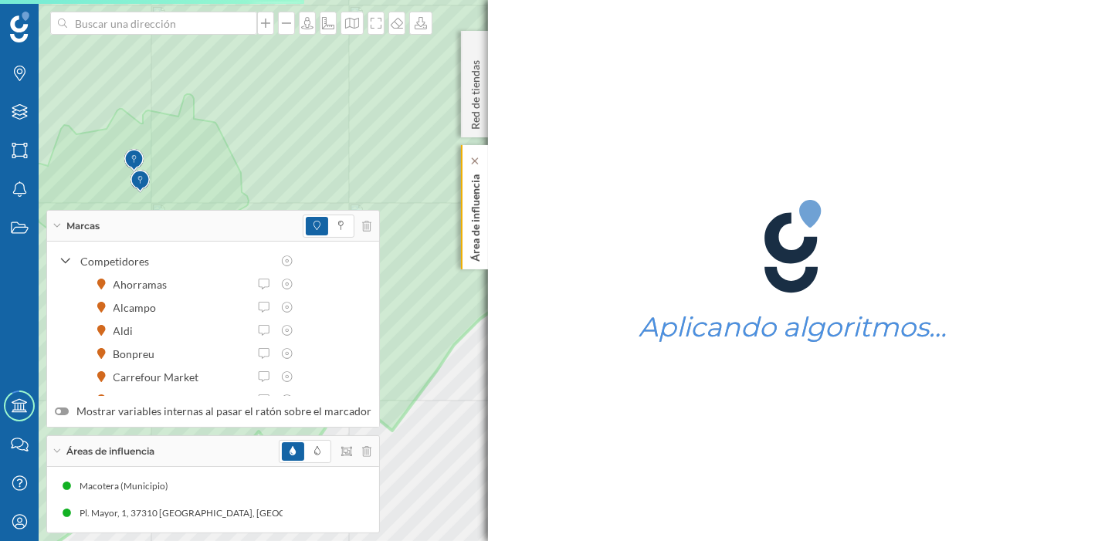
click at [469, 236] on p "Área de influencia" at bounding box center [475, 214] width 15 height 93
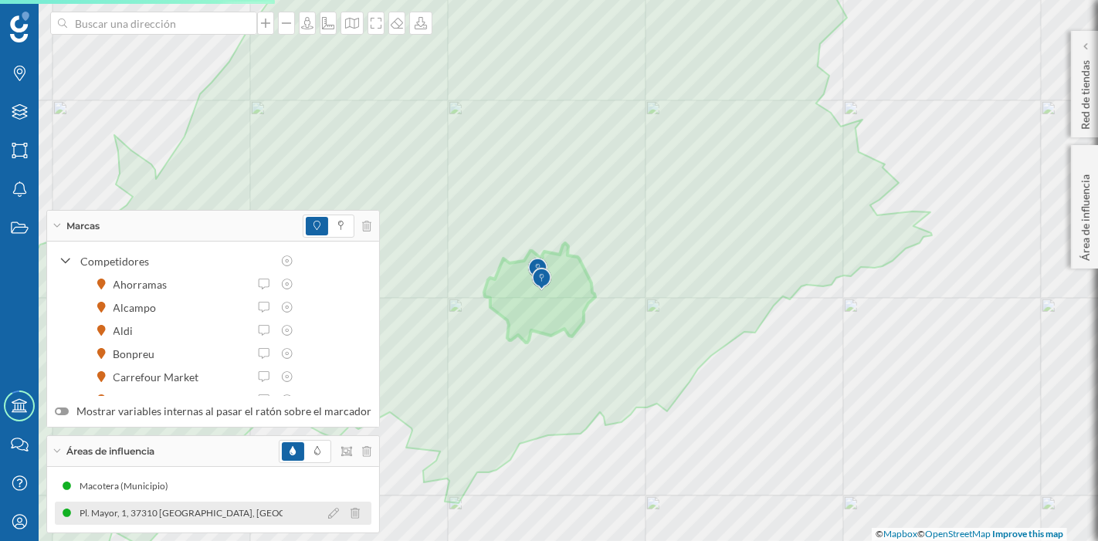
click at [158, 513] on div "Pl. Mayor, 1, 37310 [GEOGRAPHIC_DATA], [GEOGRAPHIC_DATA], [GEOGRAPHIC_DATA] (8 …" at bounding box center [298, 513] width 445 height 15
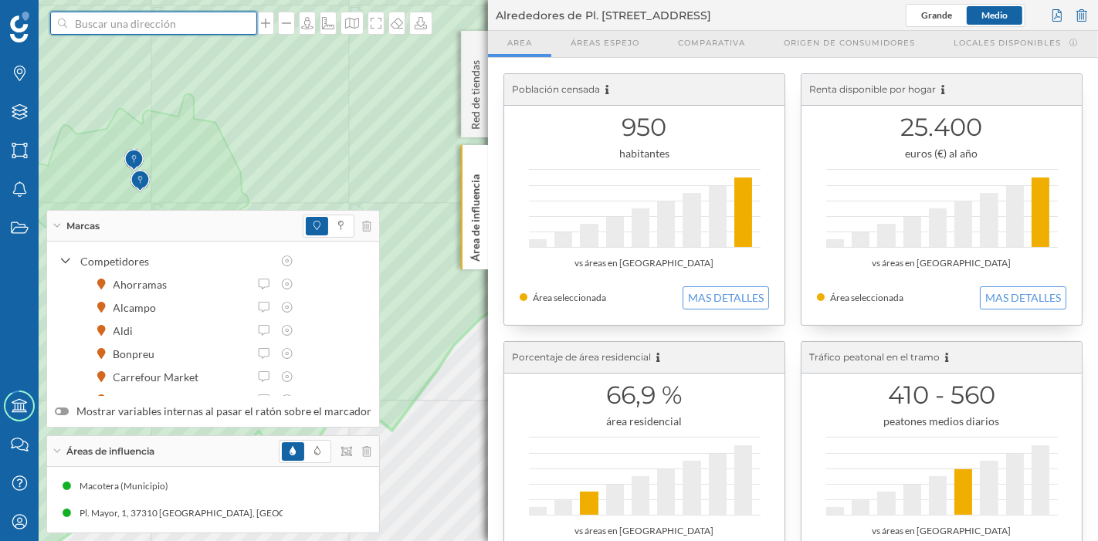
click at [158, 24] on input at bounding box center [153, 23] width 173 height 23
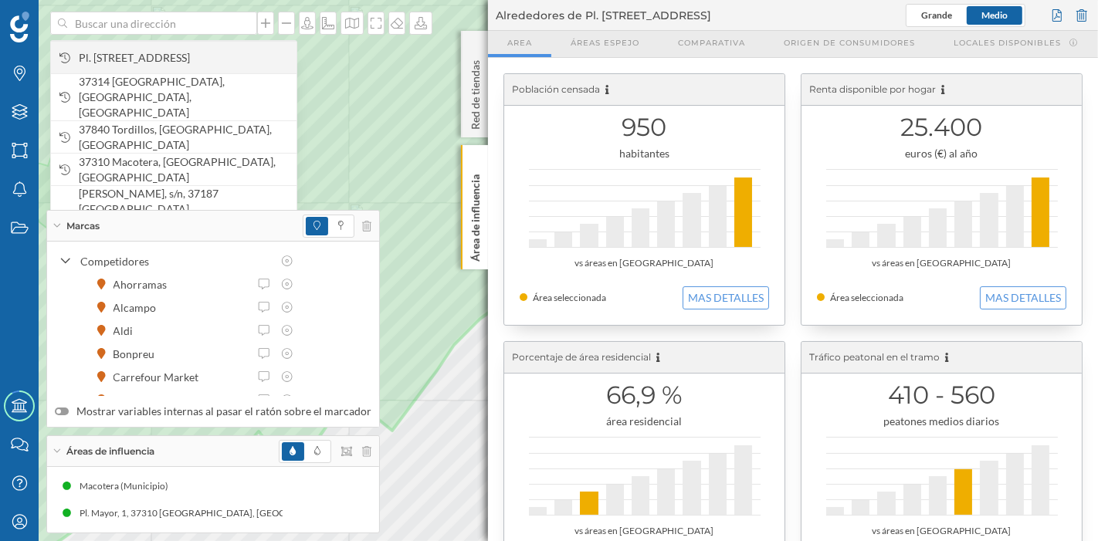
click at [163, 57] on span "Pl. [STREET_ADDRESS]" at bounding box center [184, 57] width 210 height 15
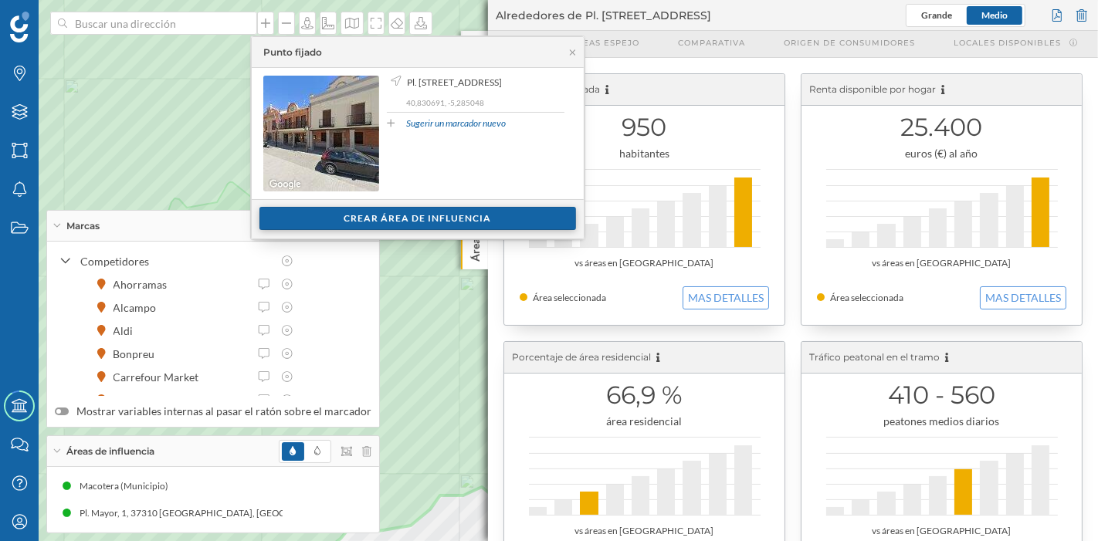
click at [341, 225] on div "Crear área de influencia" at bounding box center [417, 218] width 317 height 23
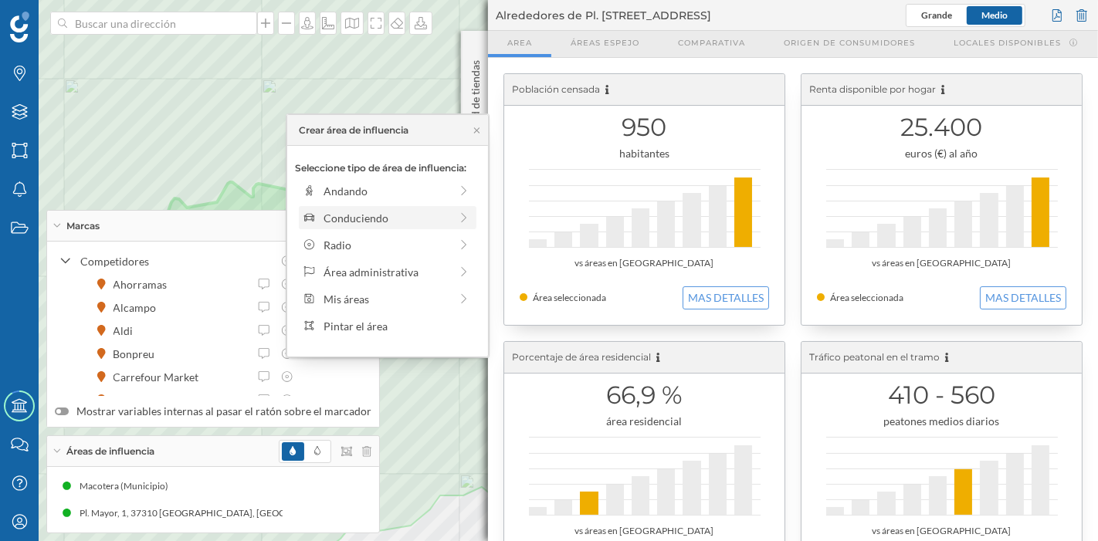
click at [340, 210] on div "Conduciendo" at bounding box center [387, 218] width 126 height 16
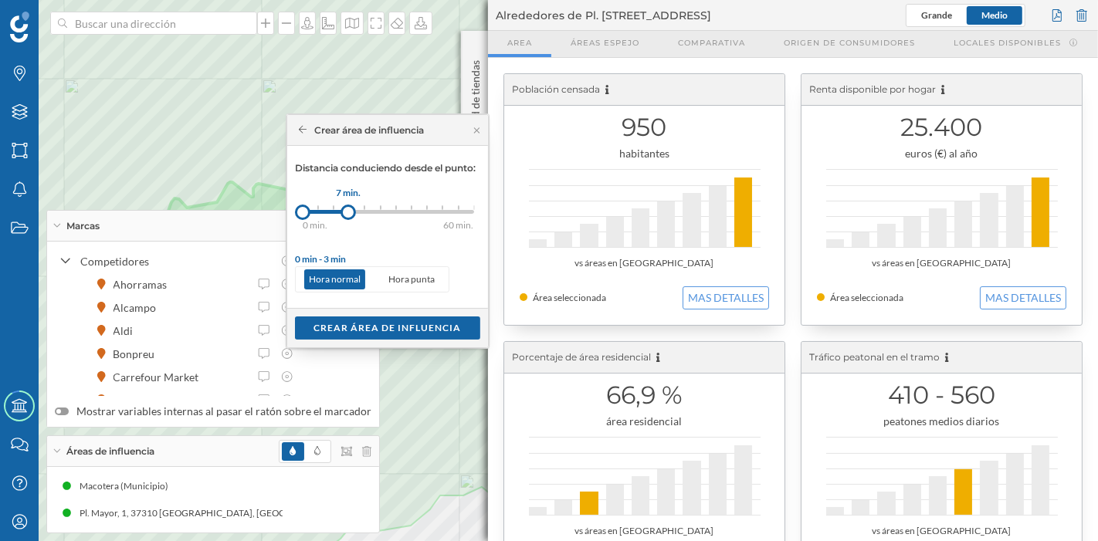
drag, startPoint x: 313, startPoint y: 211, endPoint x: 348, endPoint y: 215, distance: 35.7
click at [348, 215] on div at bounding box center [348, 212] width 15 height 15
click at [389, 329] on div "Crear área de influencia" at bounding box center [387, 327] width 185 height 23
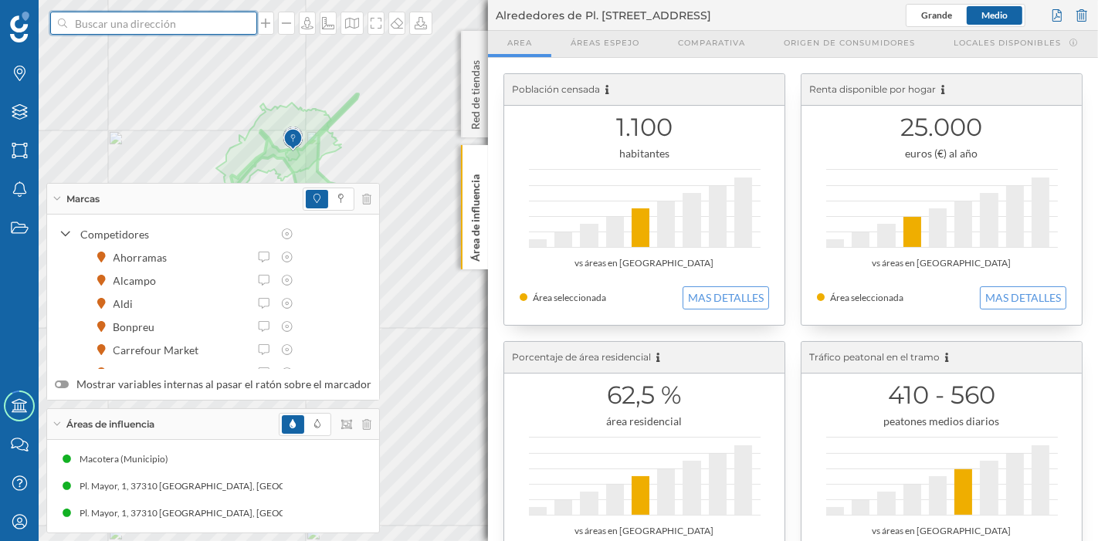
click at [98, 19] on input at bounding box center [153, 23] width 173 height 23
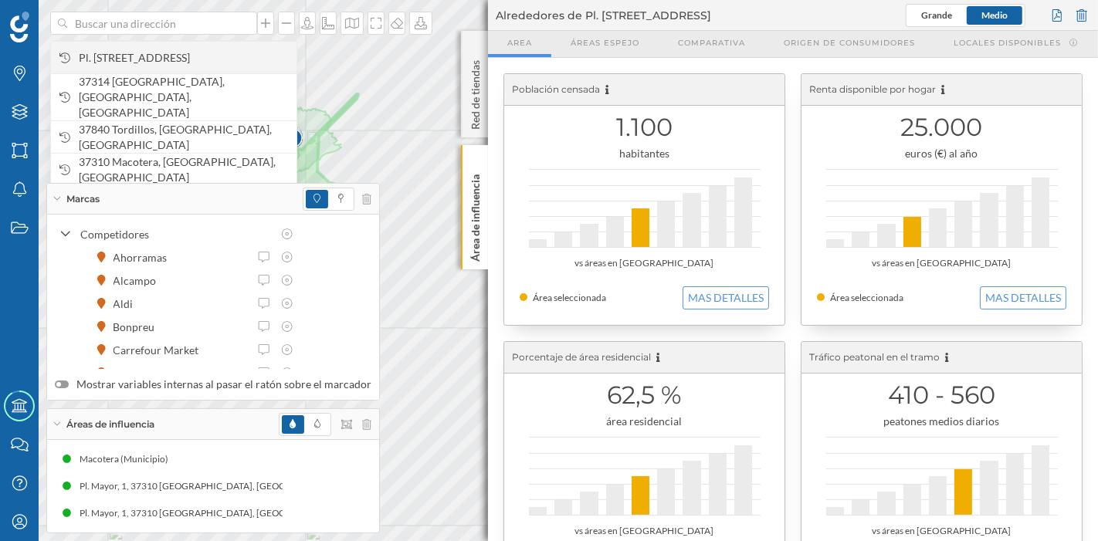
click at [125, 52] on span "Pl. [STREET_ADDRESS]" at bounding box center [184, 57] width 210 height 15
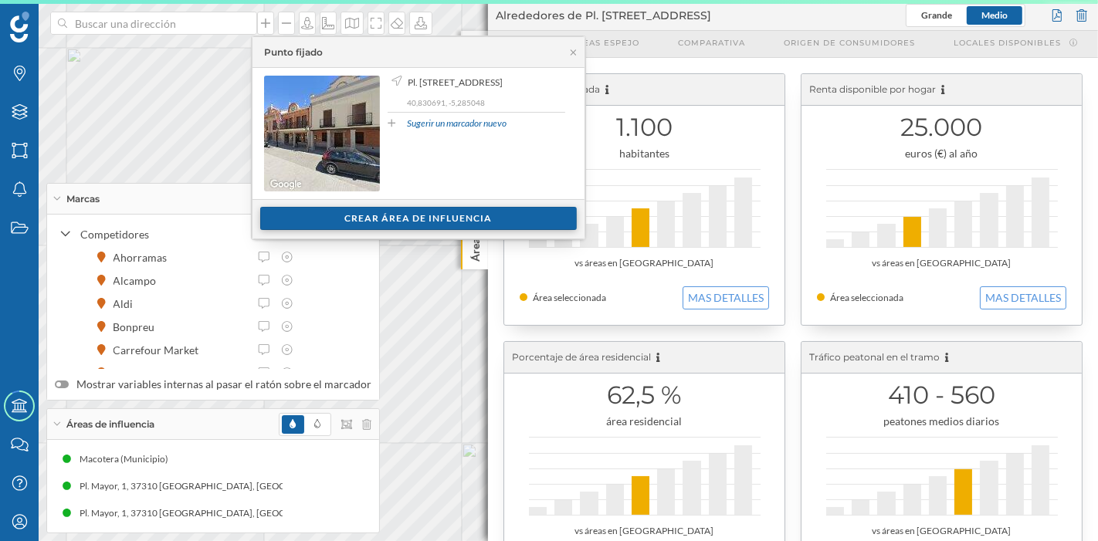
click at [379, 220] on div "Crear área de influencia" at bounding box center [418, 218] width 317 height 23
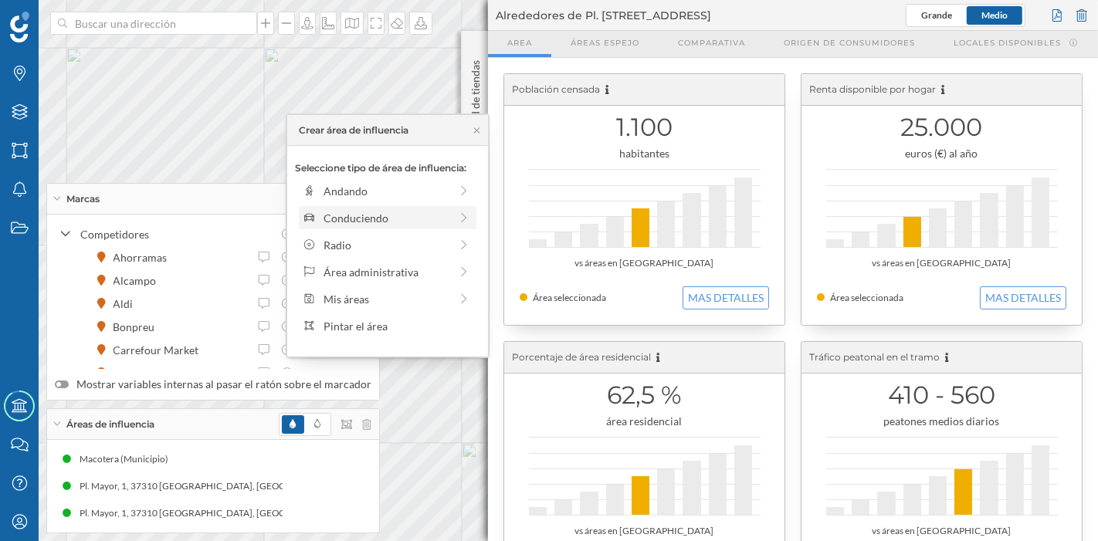
click at [347, 222] on div "Conduciendo" at bounding box center [387, 218] width 126 height 16
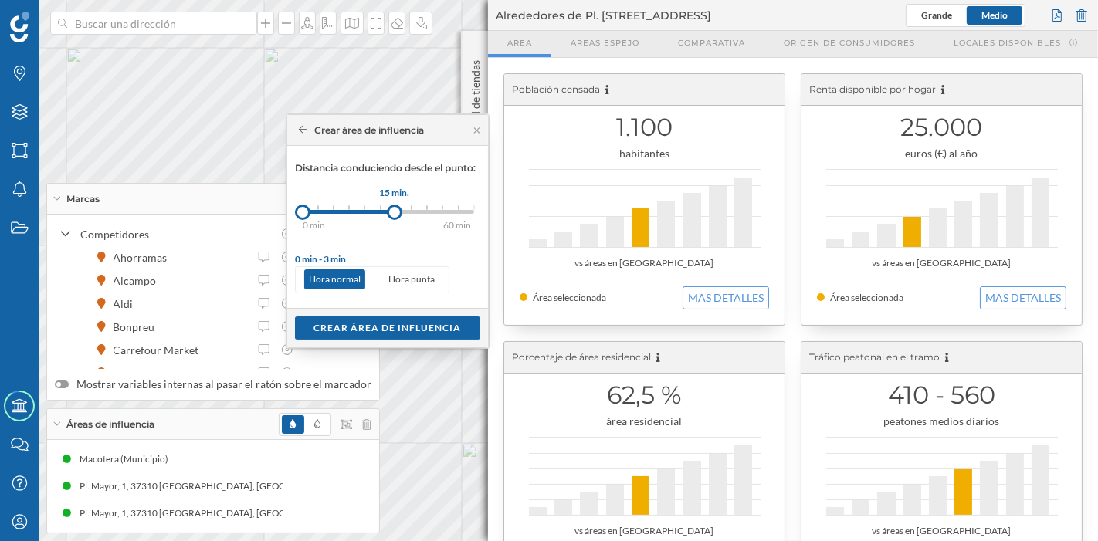
drag, startPoint x: 316, startPoint y: 212, endPoint x: 395, endPoint y: 215, distance: 78.8
click at [395, 215] on div at bounding box center [394, 212] width 15 height 15
click at [400, 323] on div "Crear área de influencia" at bounding box center [387, 327] width 185 height 23
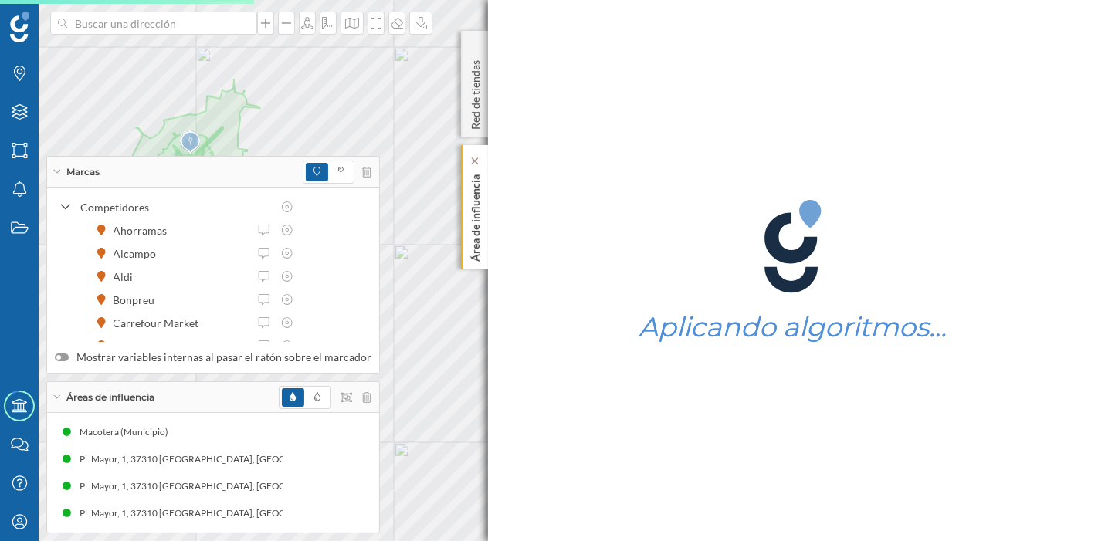
click at [472, 203] on div "Marcas Capas Áreas Notificaciones Estados Academy Contacta con nosotros Centro …" at bounding box center [549, 270] width 1098 height 541
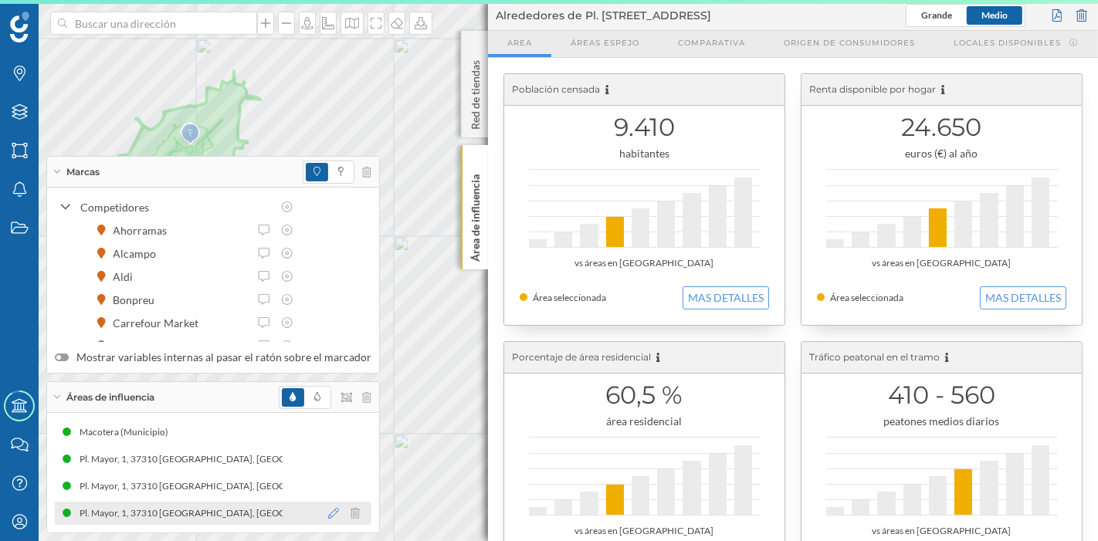
click at [328, 514] on icon at bounding box center [333, 513] width 11 height 11
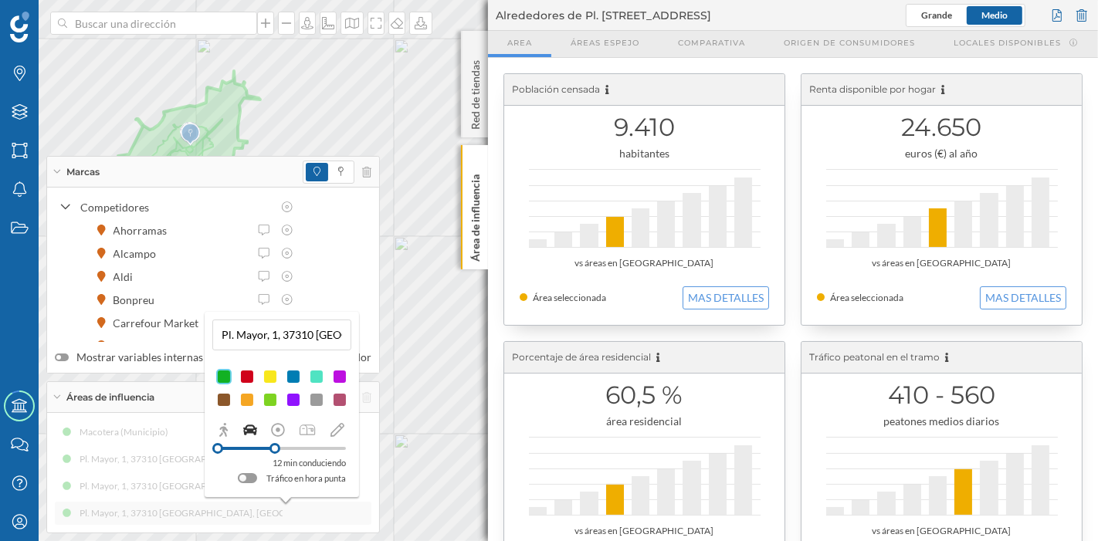
drag, startPoint x: 290, startPoint y: 449, endPoint x: 275, endPoint y: 451, distance: 15.6
click at [275, 451] on div at bounding box center [274, 448] width 11 height 11
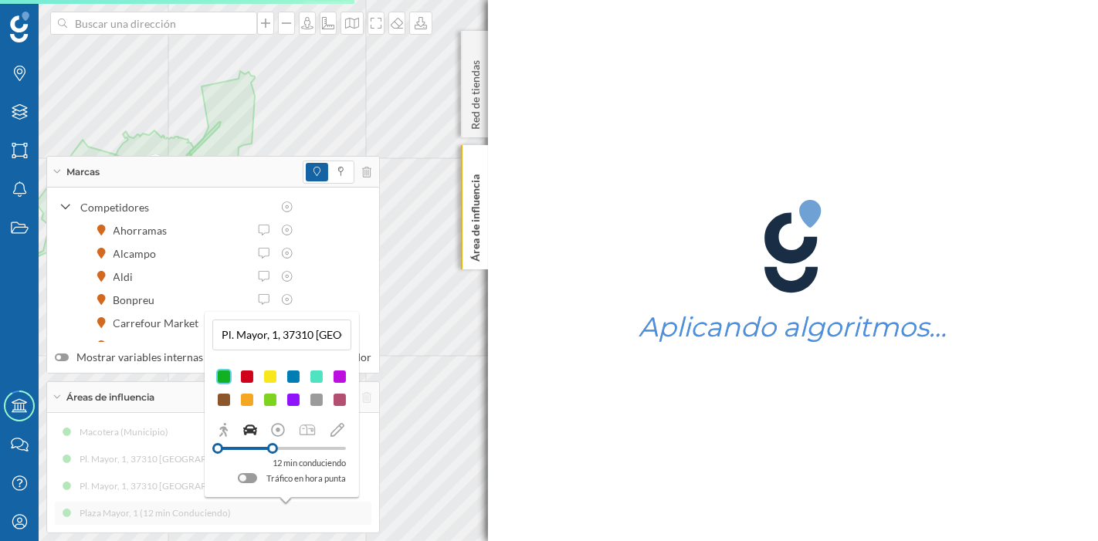
click at [273, 452] on div at bounding box center [272, 448] width 11 height 11
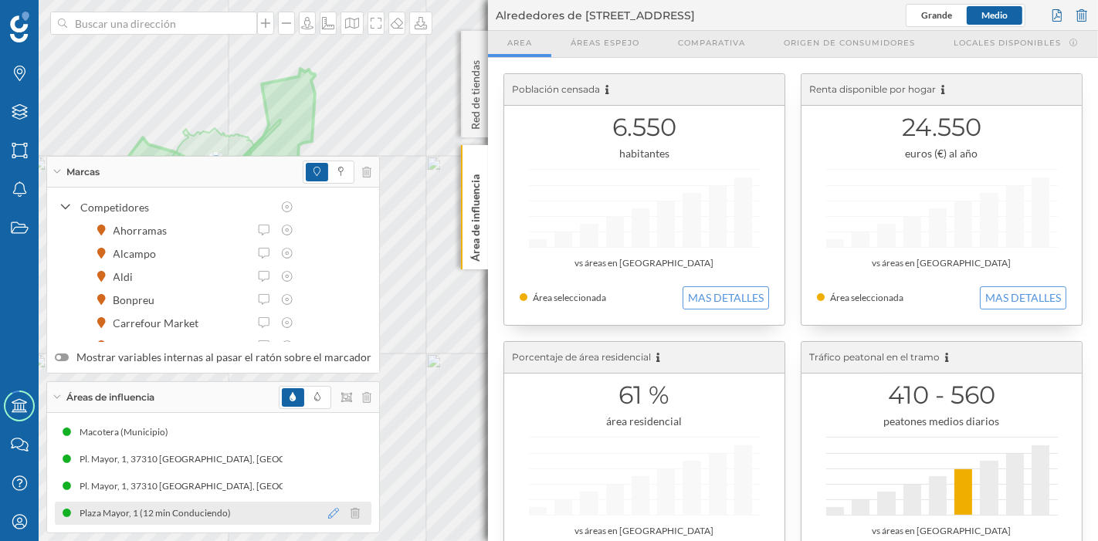
click at [328, 513] on icon at bounding box center [333, 513] width 11 height 11
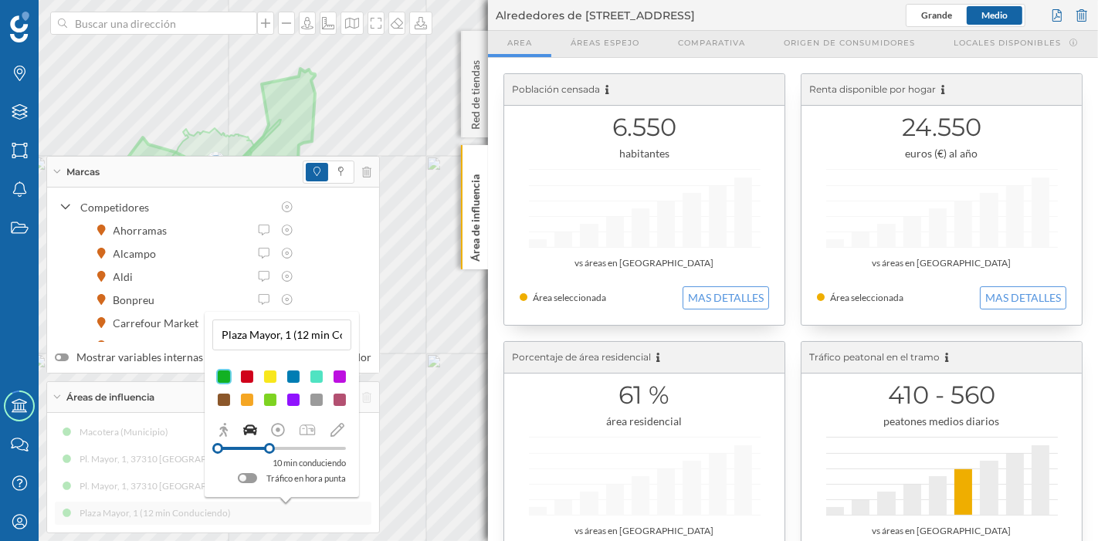
click at [269, 448] on div at bounding box center [269, 448] width 11 height 11
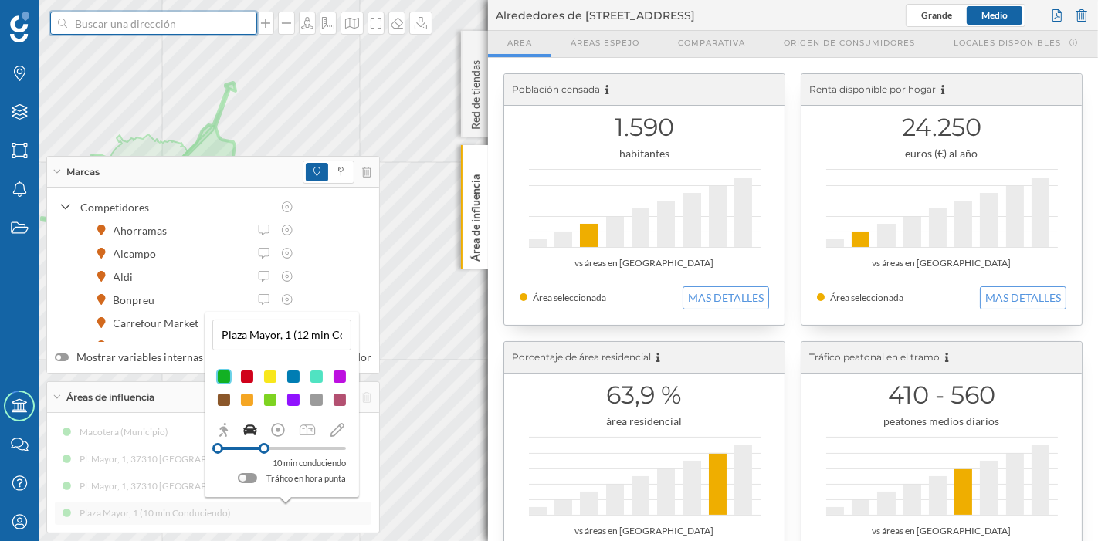
click at [202, 22] on input at bounding box center [153, 23] width 173 height 23
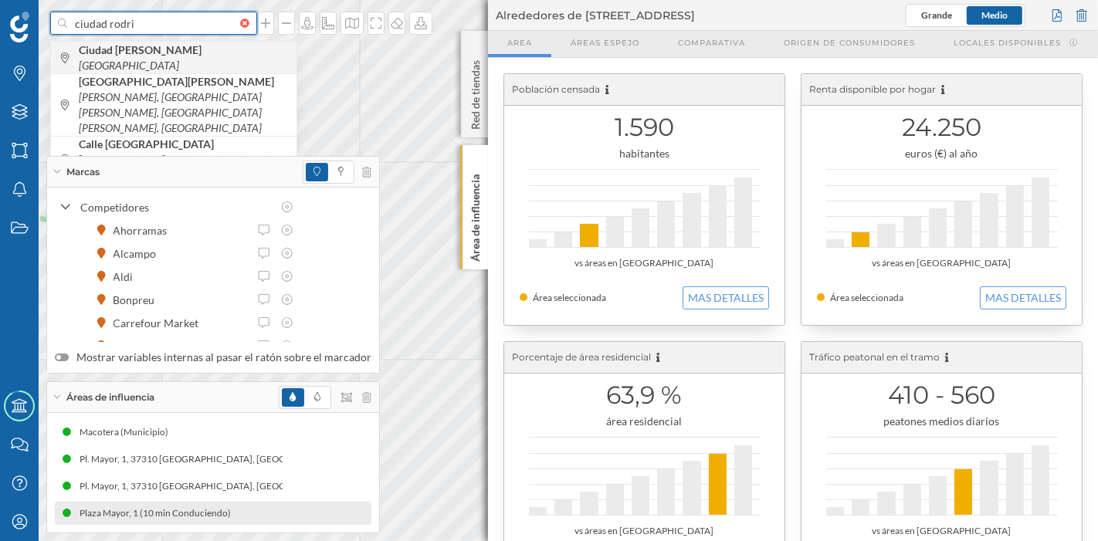
type input "ciudad rodri"
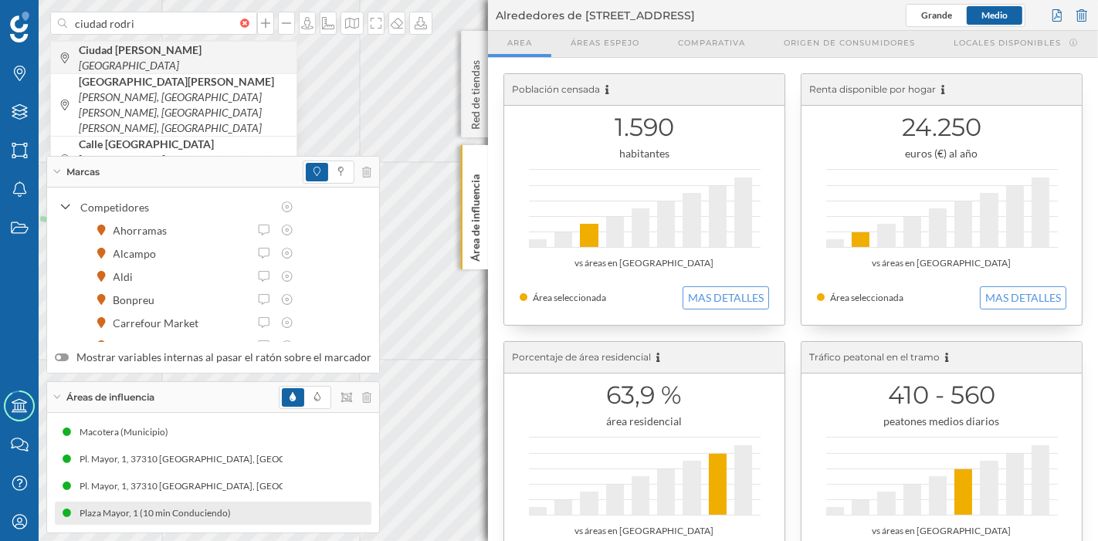
click at [212, 53] on span "Ciudad [PERSON_NAME] [GEOGRAPHIC_DATA]" at bounding box center [184, 57] width 210 height 31
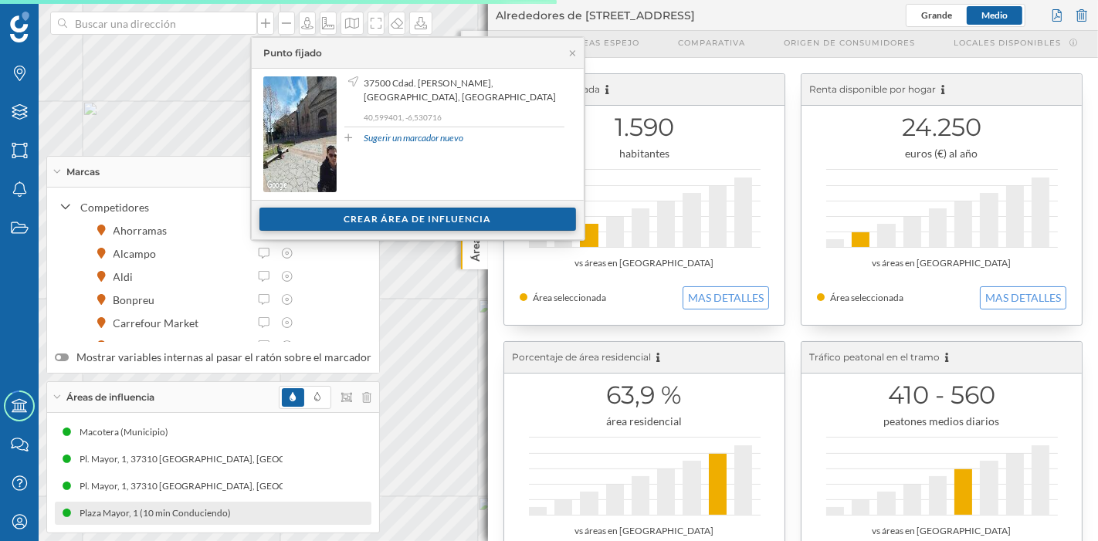
click at [309, 215] on div "Crear área de influencia" at bounding box center [417, 219] width 317 height 23
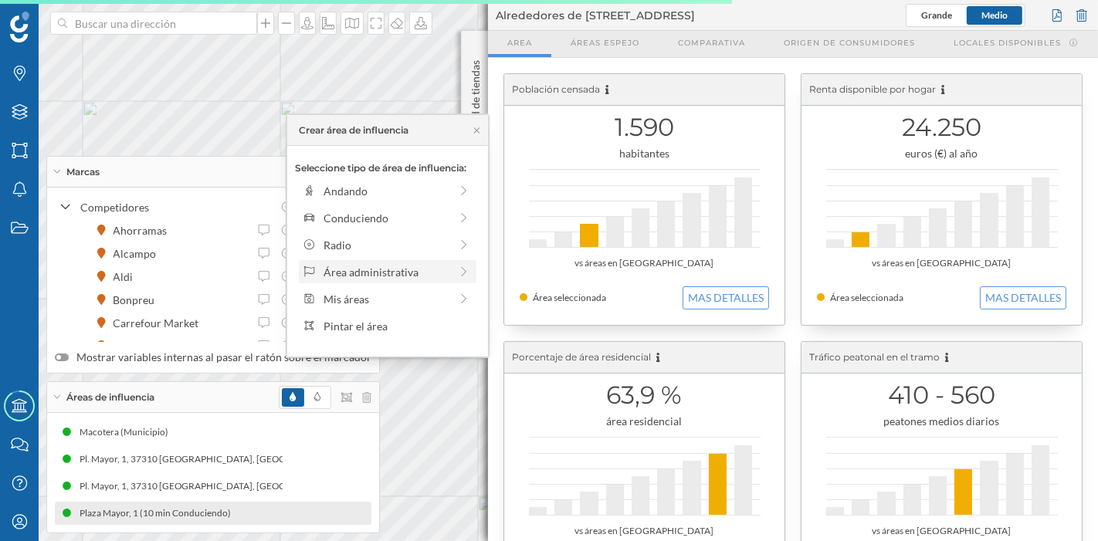
click at [361, 266] on div "Área administrativa" at bounding box center [387, 272] width 126 height 16
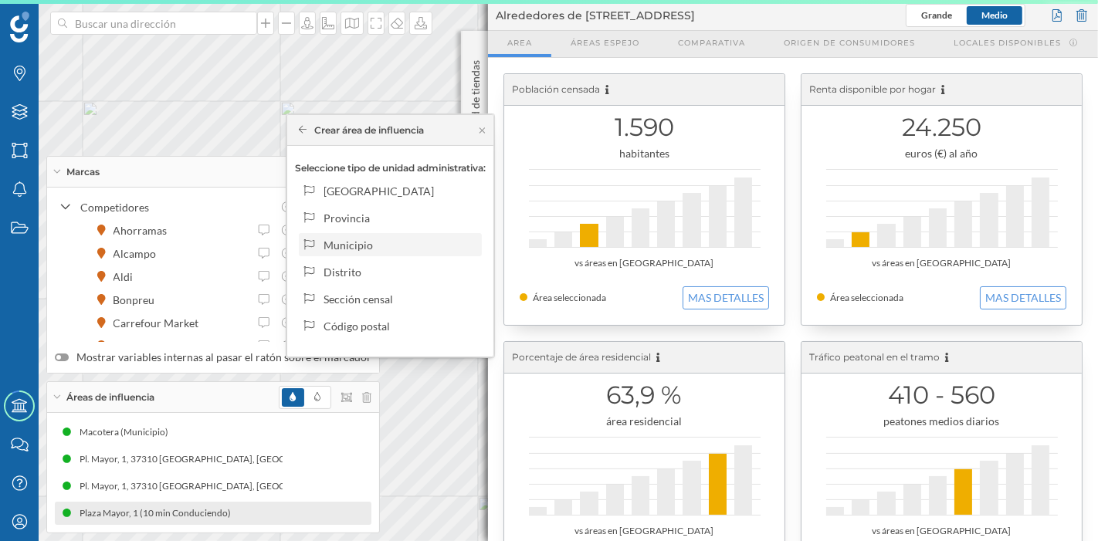
click at [366, 251] on div "Municipio" at bounding box center [400, 245] width 152 height 16
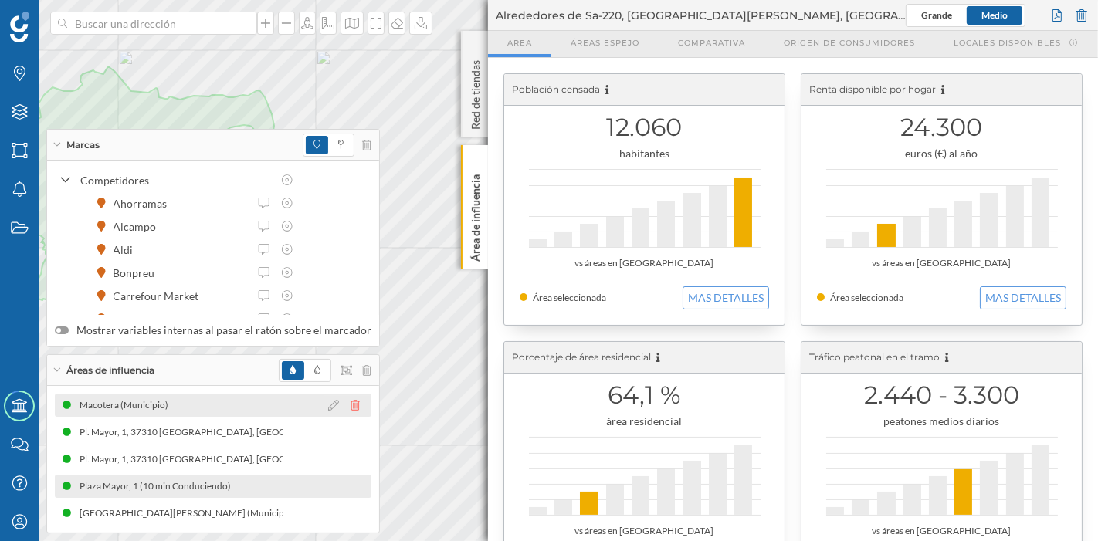
click at [351, 405] on icon at bounding box center [355, 405] width 9 height 11
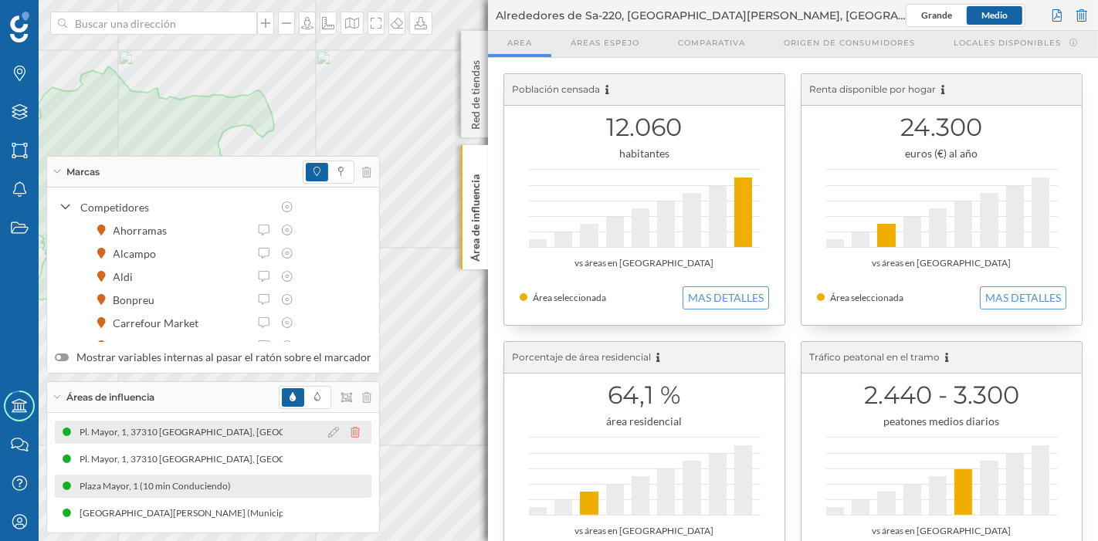
click at [351, 432] on icon at bounding box center [355, 432] width 9 height 11
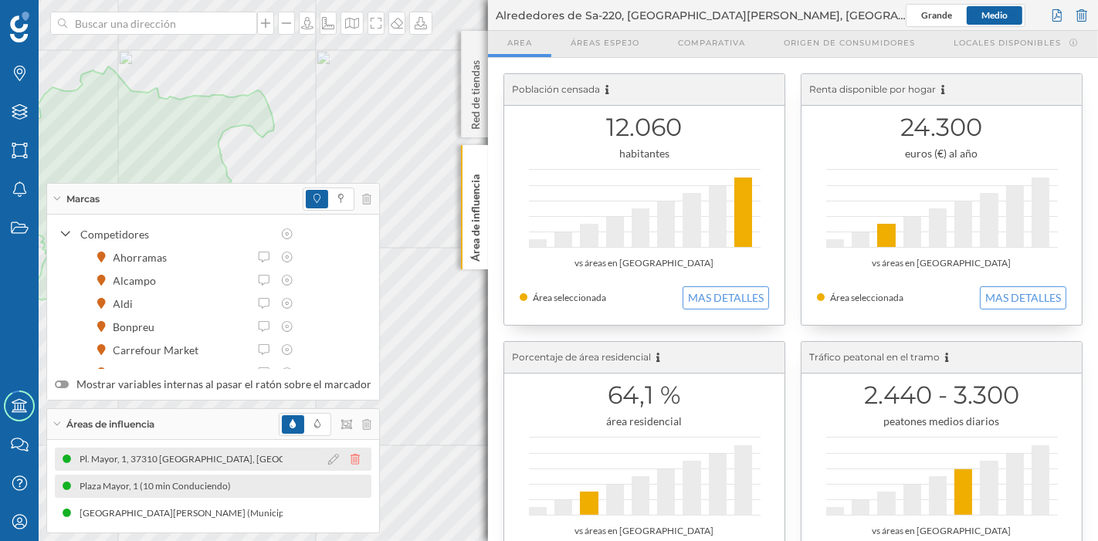
click at [351, 461] on icon at bounding box center [355, 459] width 9 height 11
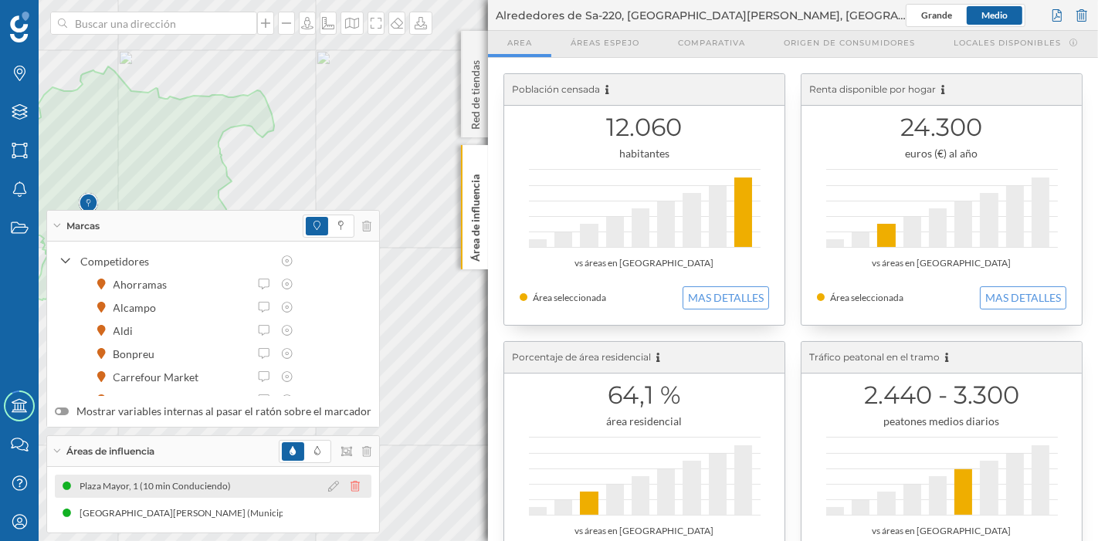
click at [351, 488] on icon at bounding box center [355, 486] width 9 height 11
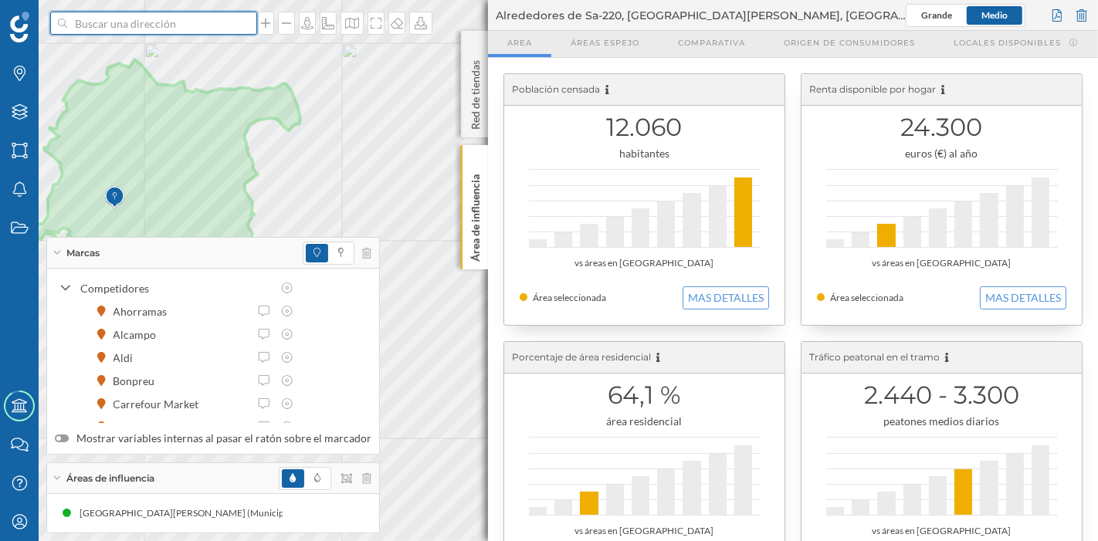
click at [215, 25] on input at bounding box center [153, 23] width 173 height 23
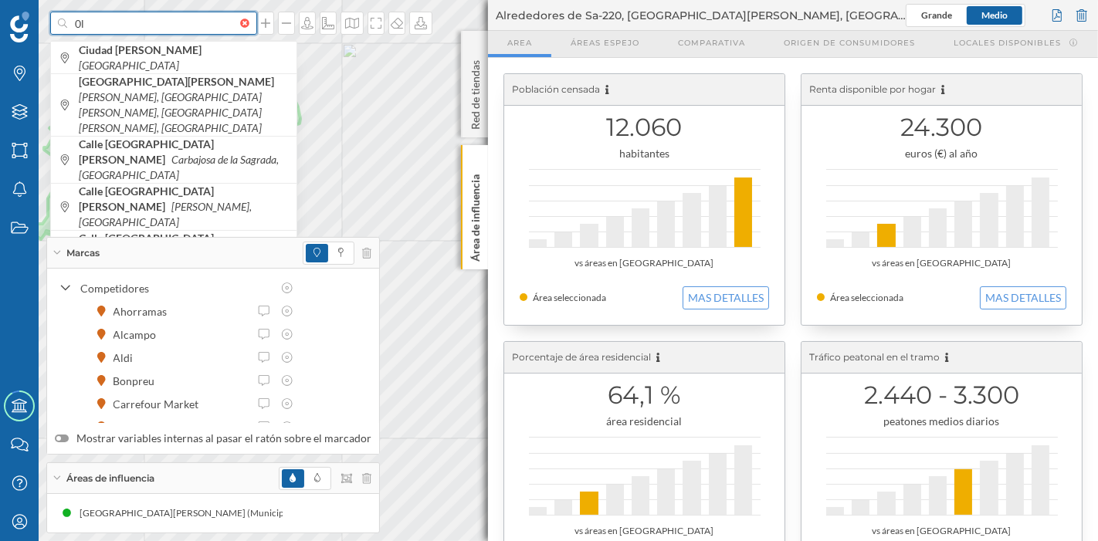
type input "0"
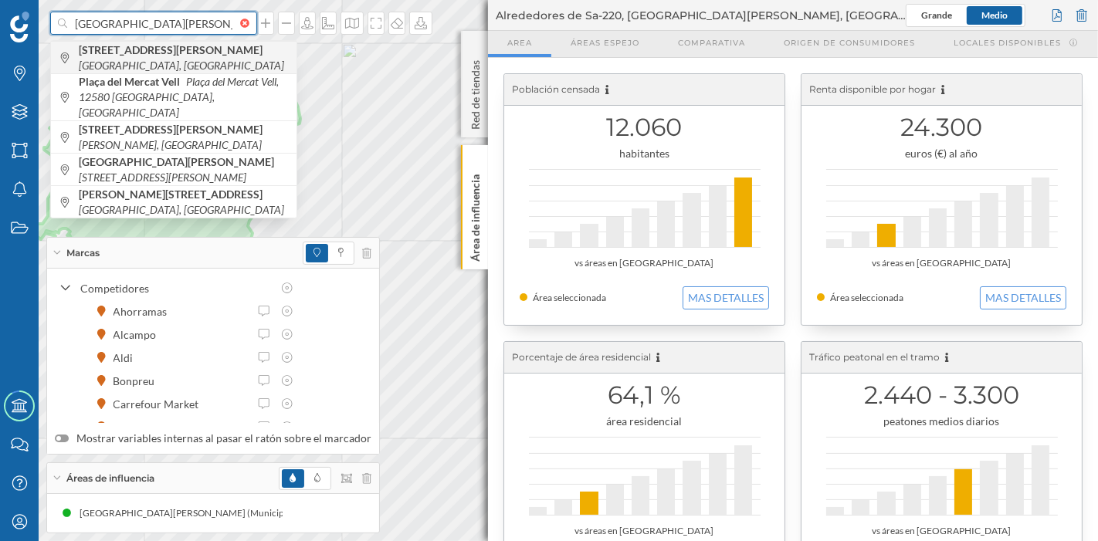
type input "[GEOGRAPHIC_DATA][PERSON_NAME] 1"
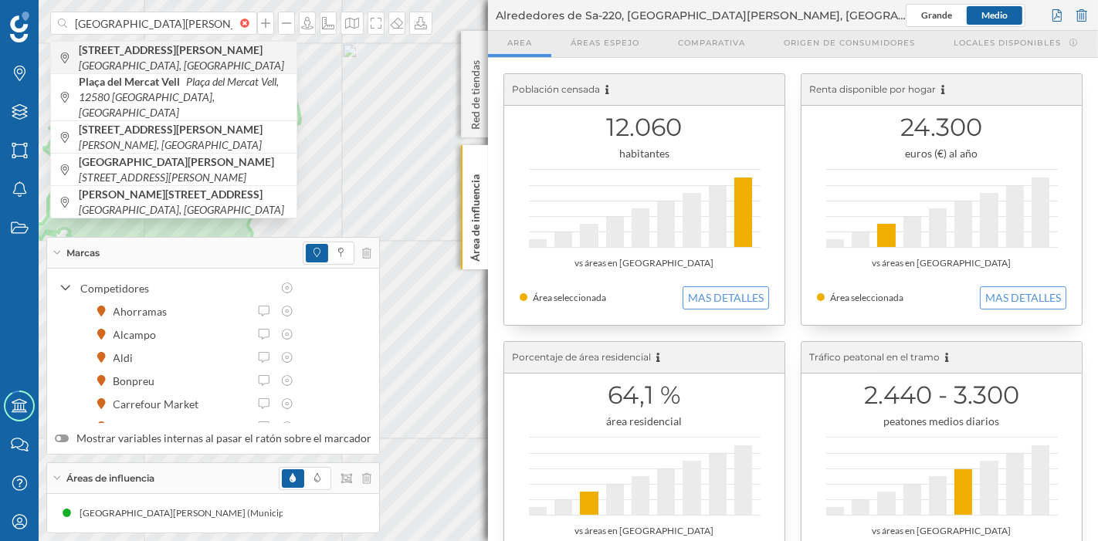
click at [227, 57] on span "[STREET_ADDRESS][PERSON_NAME]" at bounding box center [184, 57] width 210 height 31
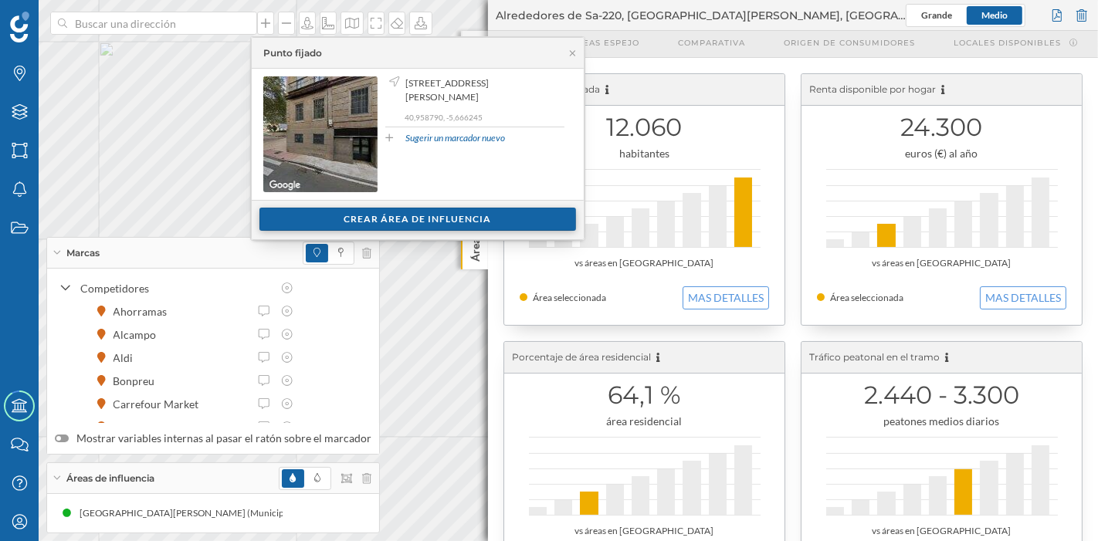
click at [453, 219] on div "Crear área de influencia" at bounding box center [417, 219] width 317 height 23
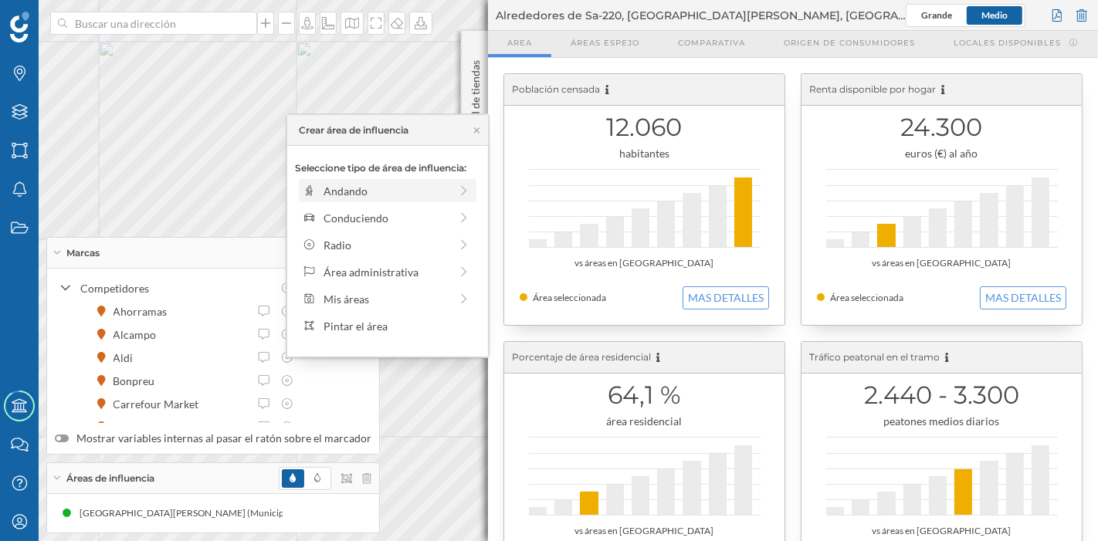
click at [344, 194] on div "Andando" at bounding box center [387, 191] width 126 height 16
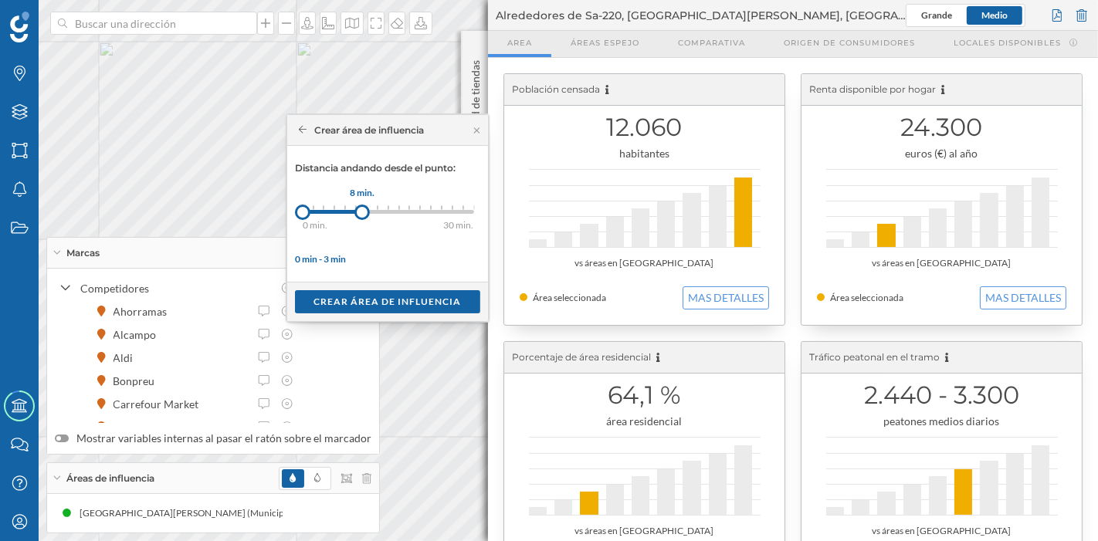
drag, startPoint x: 327, startPoint y: 208, endPoint x: 365, endPoint y: 211, distance: 37.9
click at [365, 211] on div at bounding box center [361, 212] width 15 height 15
click at [384, 300] on div "Crear área de influencia" at bounding box center [387, 301] width 185 height 23
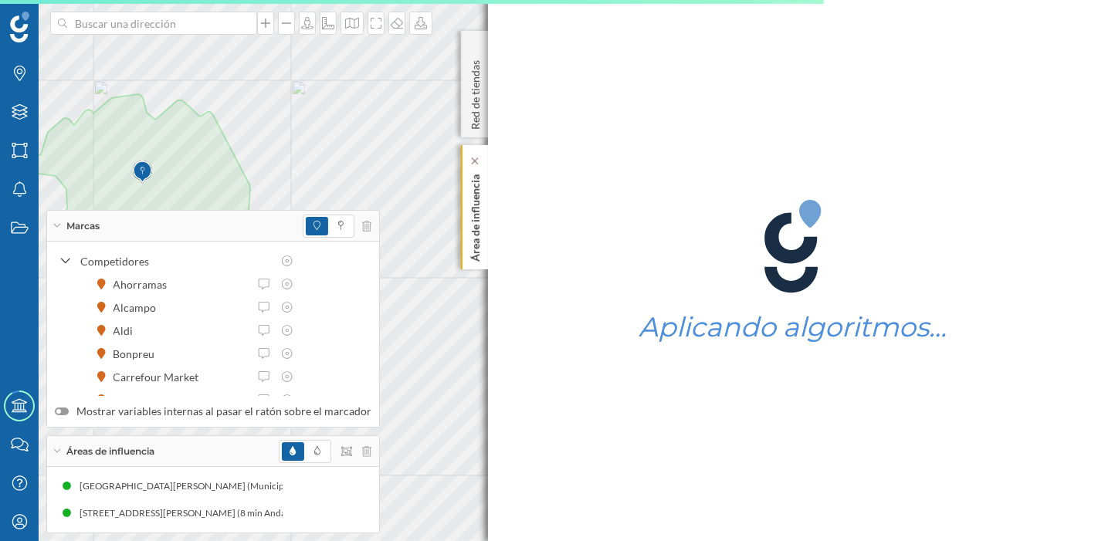
click at [469, 212] on p "Área de influencia" at bounding box center [475, 214] width 15 height 93
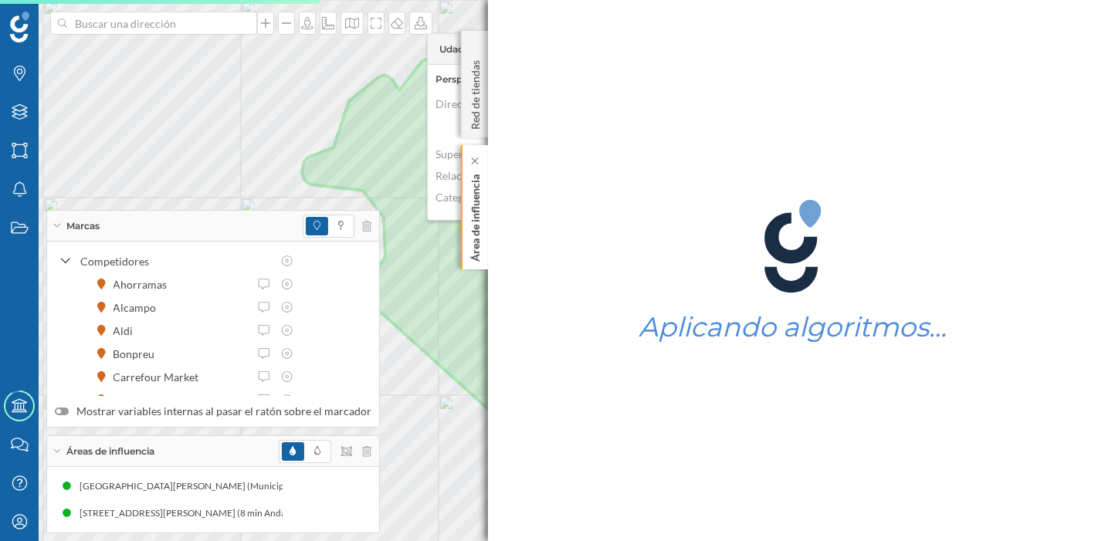
click at [473, 227] on p "Área de influencia" at bounding box center [475, 214] width 15 height 93
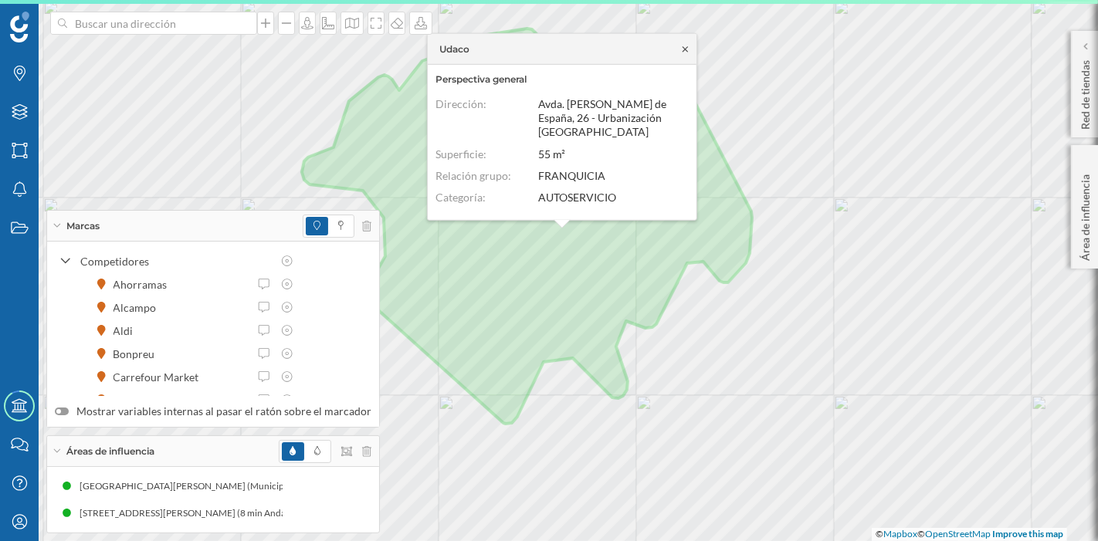
click at [686, 53] on icon at bounding box center [685, 48] width 12 height 9
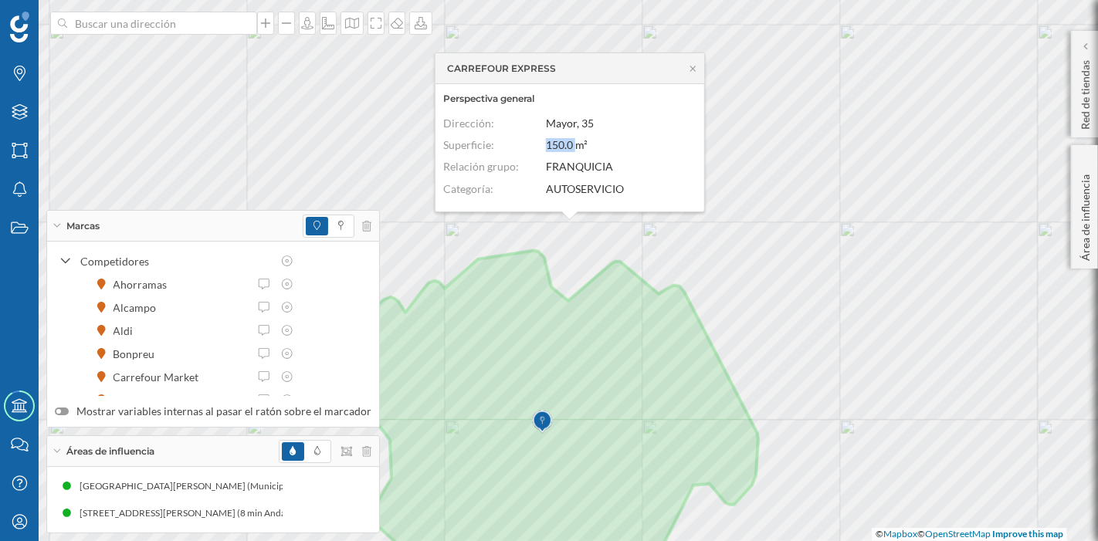
drag, startPoint x: 547, startPoint y: 148, endPoint x: 576, endPoint y: 146, distance: 29.4
click at [576, 146] on span "150.0 m²" at bounding box center [567, 144] width 42 height 13
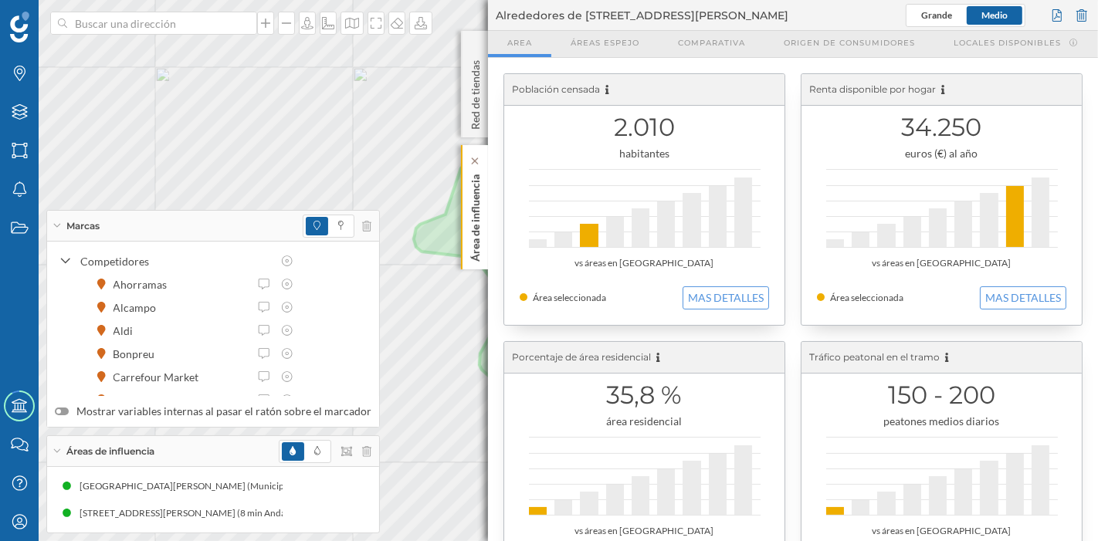
click at [470, 201] on p "Área de influencia" at bounding box center [475, 214] width 15 height 93
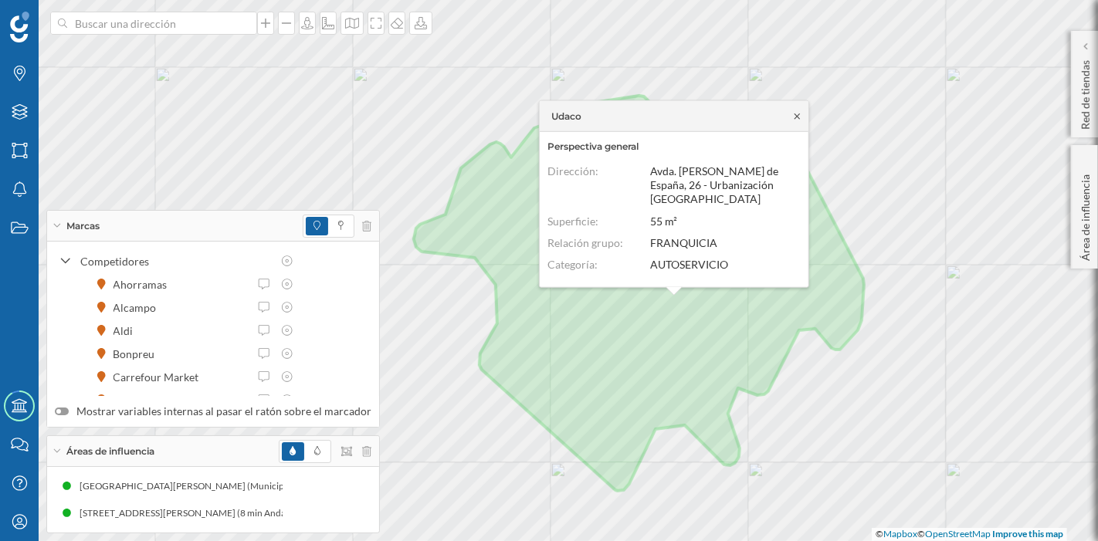
click at [796, 120] on icon at bounding box center [797, 115] width 12 height 9
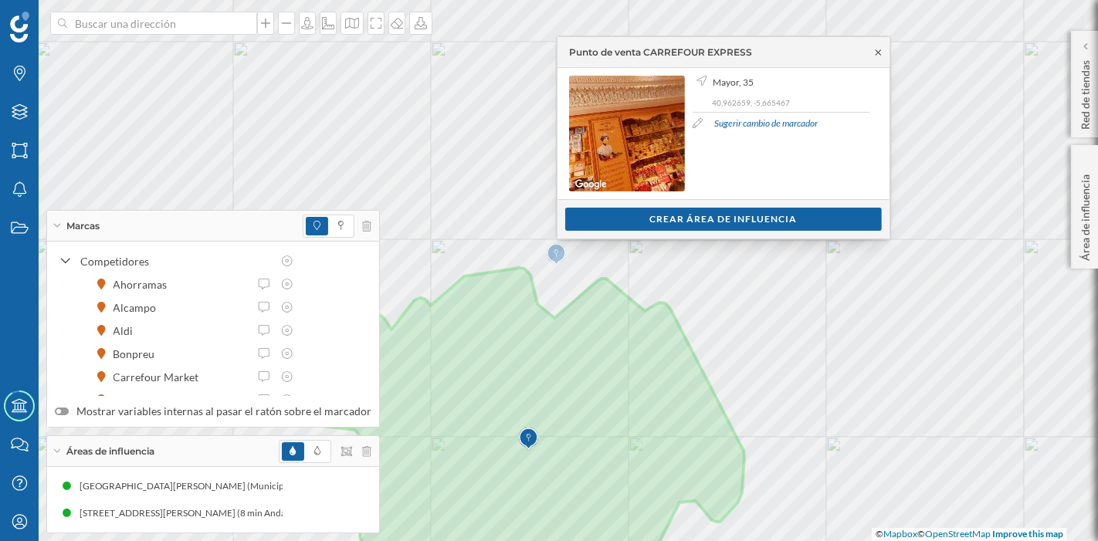
click at [878, 48] on icon at bounding box center [879, 52] width 12 height 9
